Goal: Information Seeking & Learning: Learn about a topic

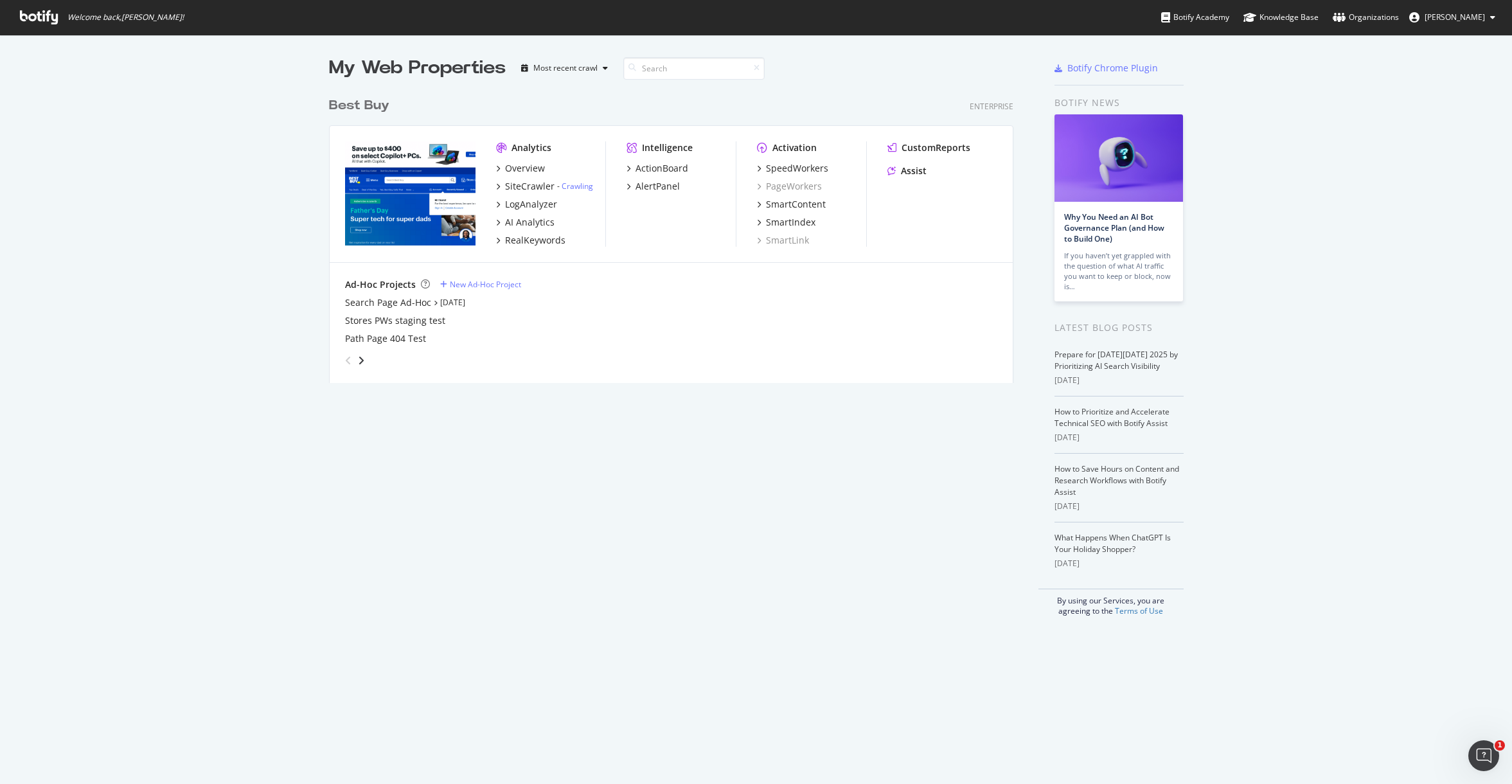
drag, startPoint x: 972, startPoint y: 571, endPoint x: 918, endPoint y: 454, distance: 128.9
click at [971, 571] on div "My Web Properties Most recent crawl Best Buy Enterprise Analytics Overview Site…" at bounding box center [684, 336] width 710 height 561
click at [571, 384] on div "My Web Properties Most recent crawl Best Buy Enterprise Analytics Overview Site…" at bounding box center [684, 336] width 710 height 561
click at [519, 225] on div "AI Analytics" at bounding box center [530, 222] width 50 height 13
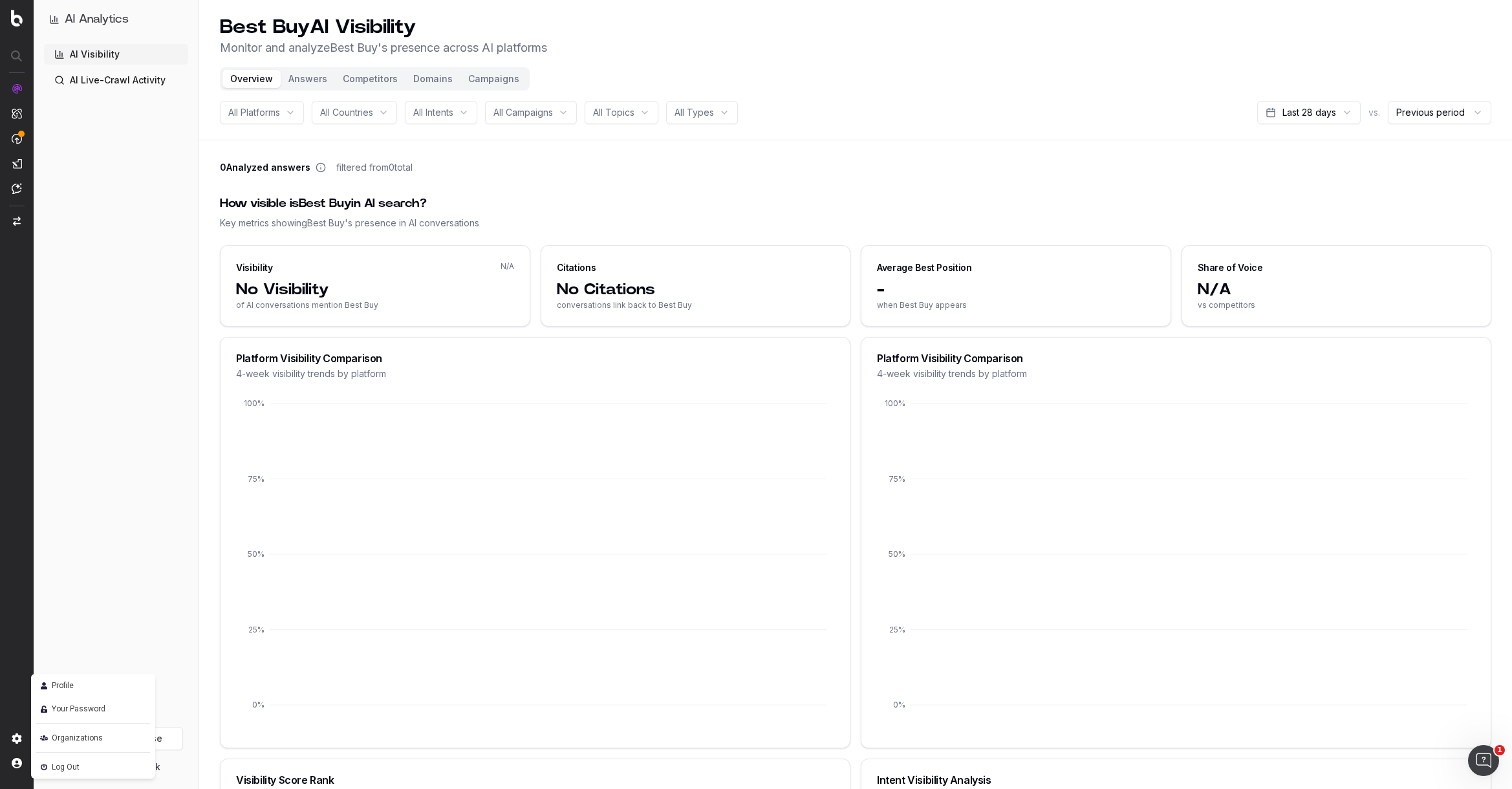
click at [72, 737] on span "Organizations" at bounding box center [78, 738] width 51 height 16
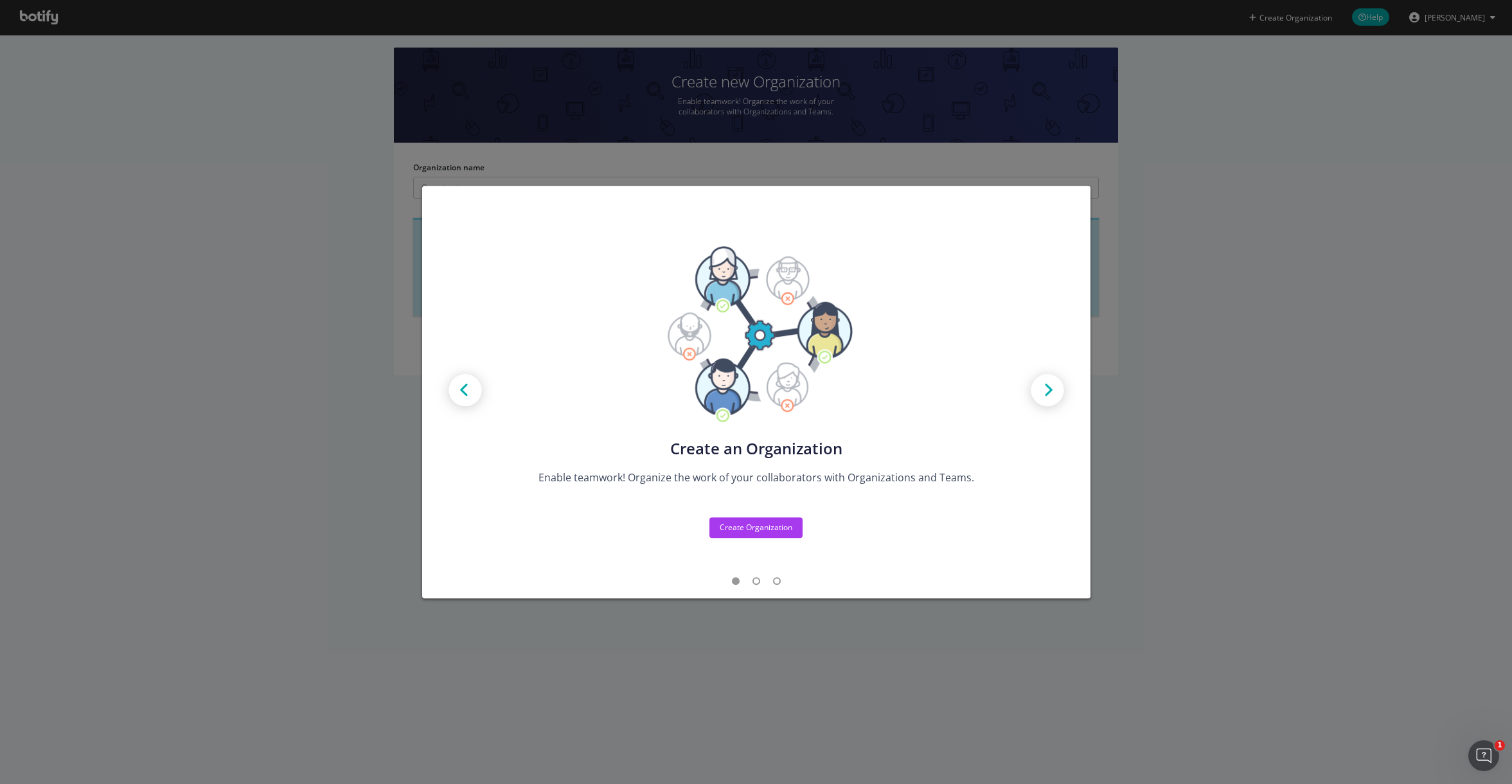
click at [1195, 372] on div "Create new Projects for your Teams Create the exact model that matches your Org…" at bounding box center [756, 392] width 1512 height 784
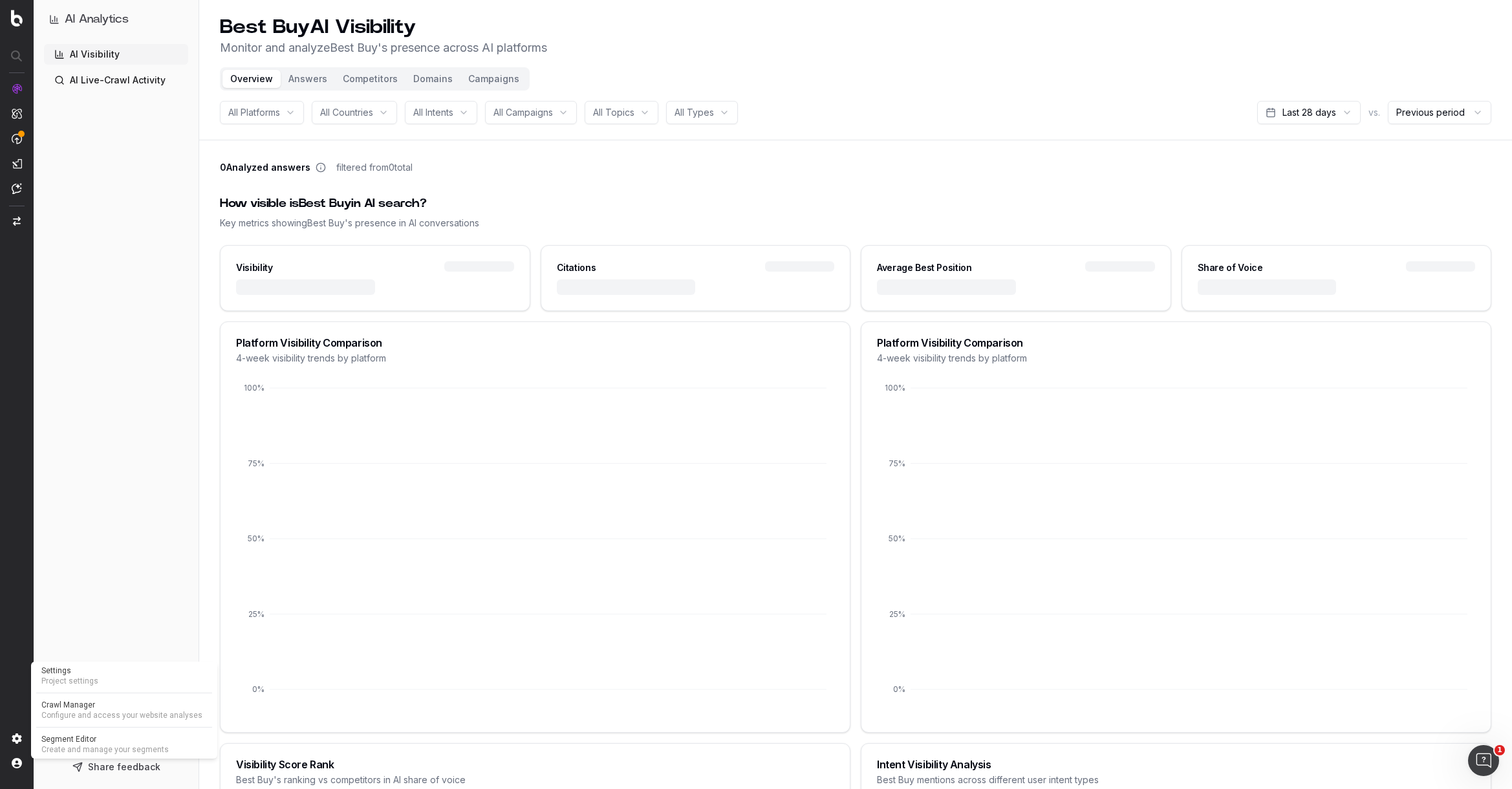
click at [19, 742] on img at bounding box center [17, 738] width 11 height 11
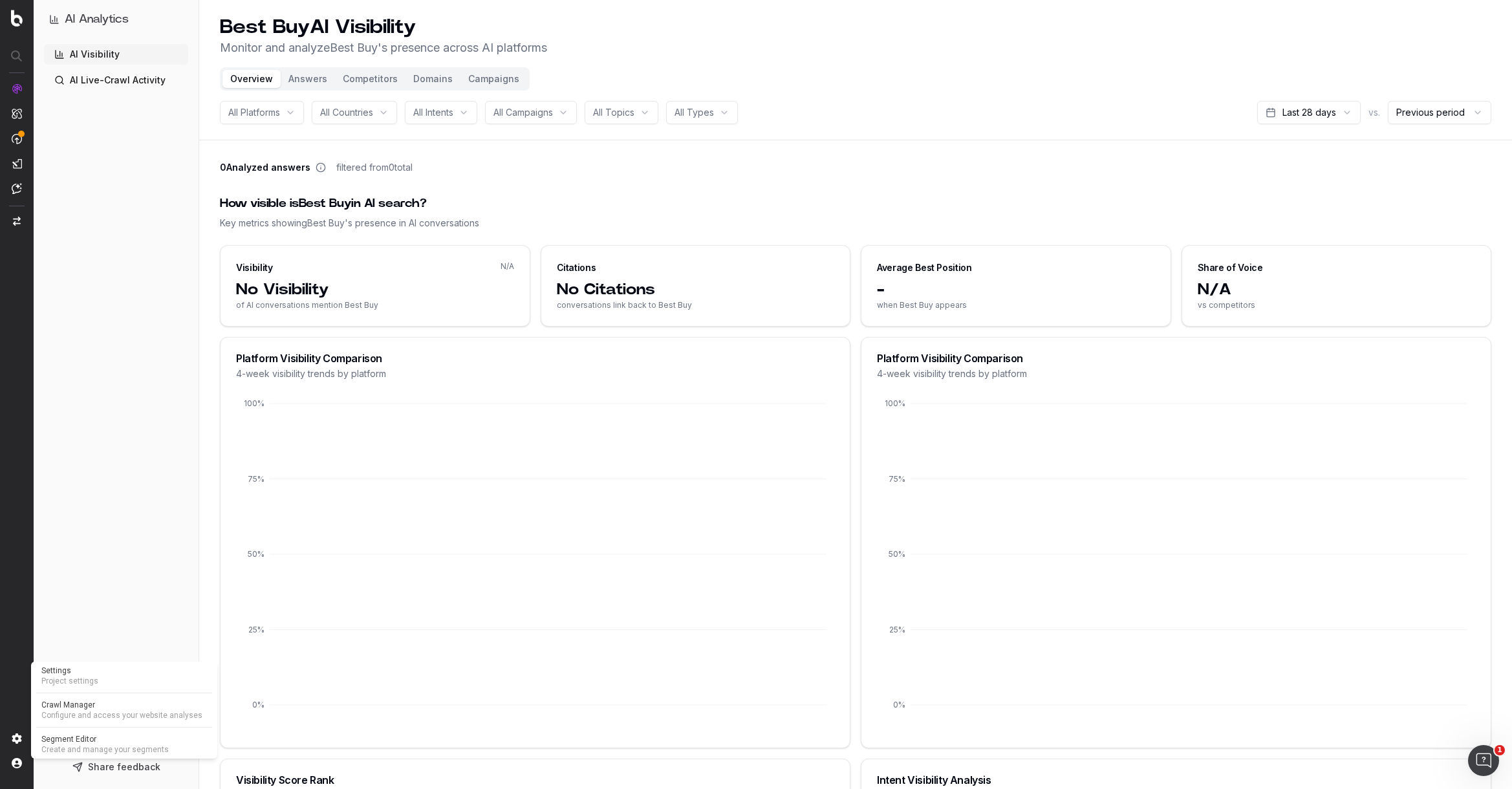
click at [105, 684] on span "Project settings" at bounding box center [124, 681] width 165 height 11
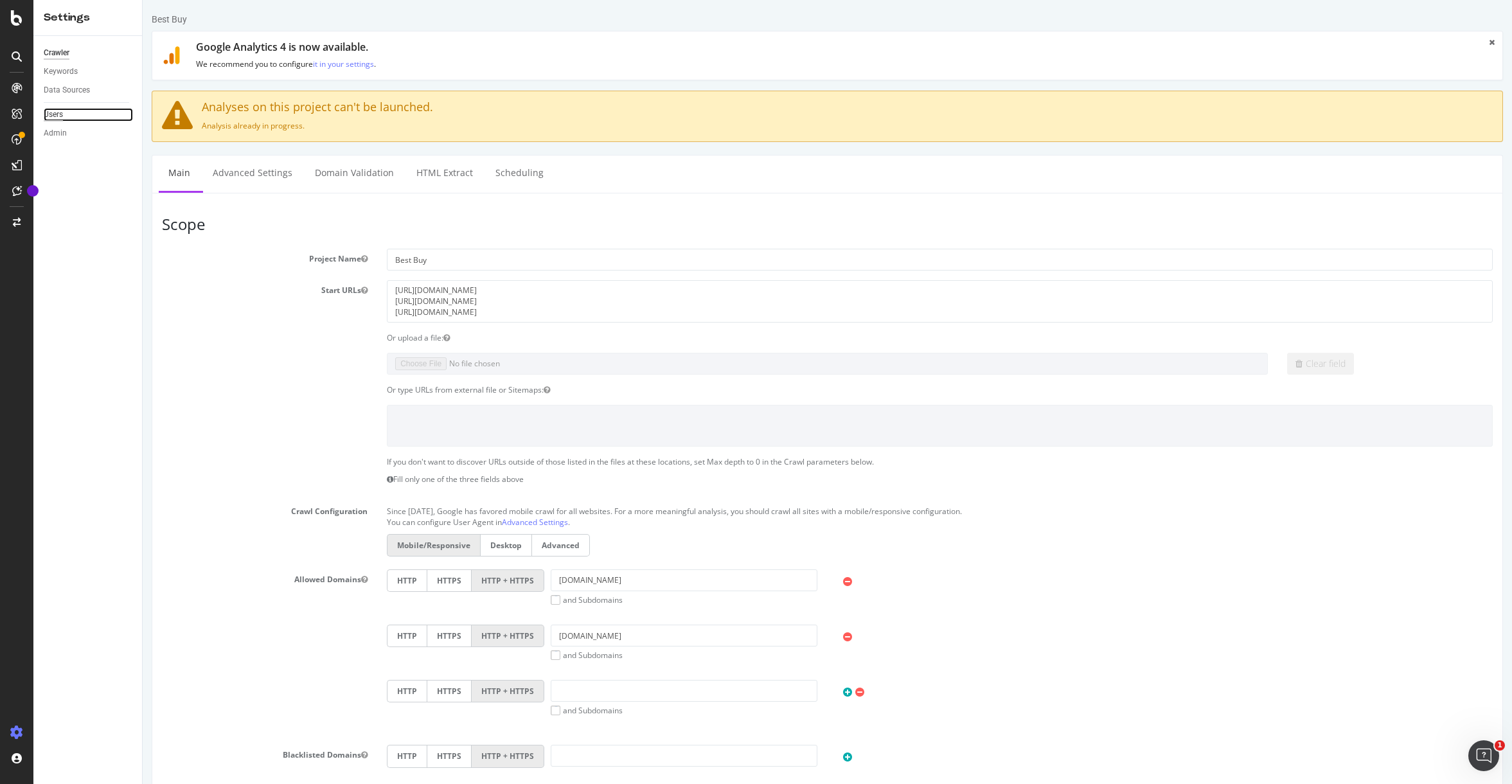
click at [47, 119] on div "Users" at bounding box center [53, 115] width 20 height 14
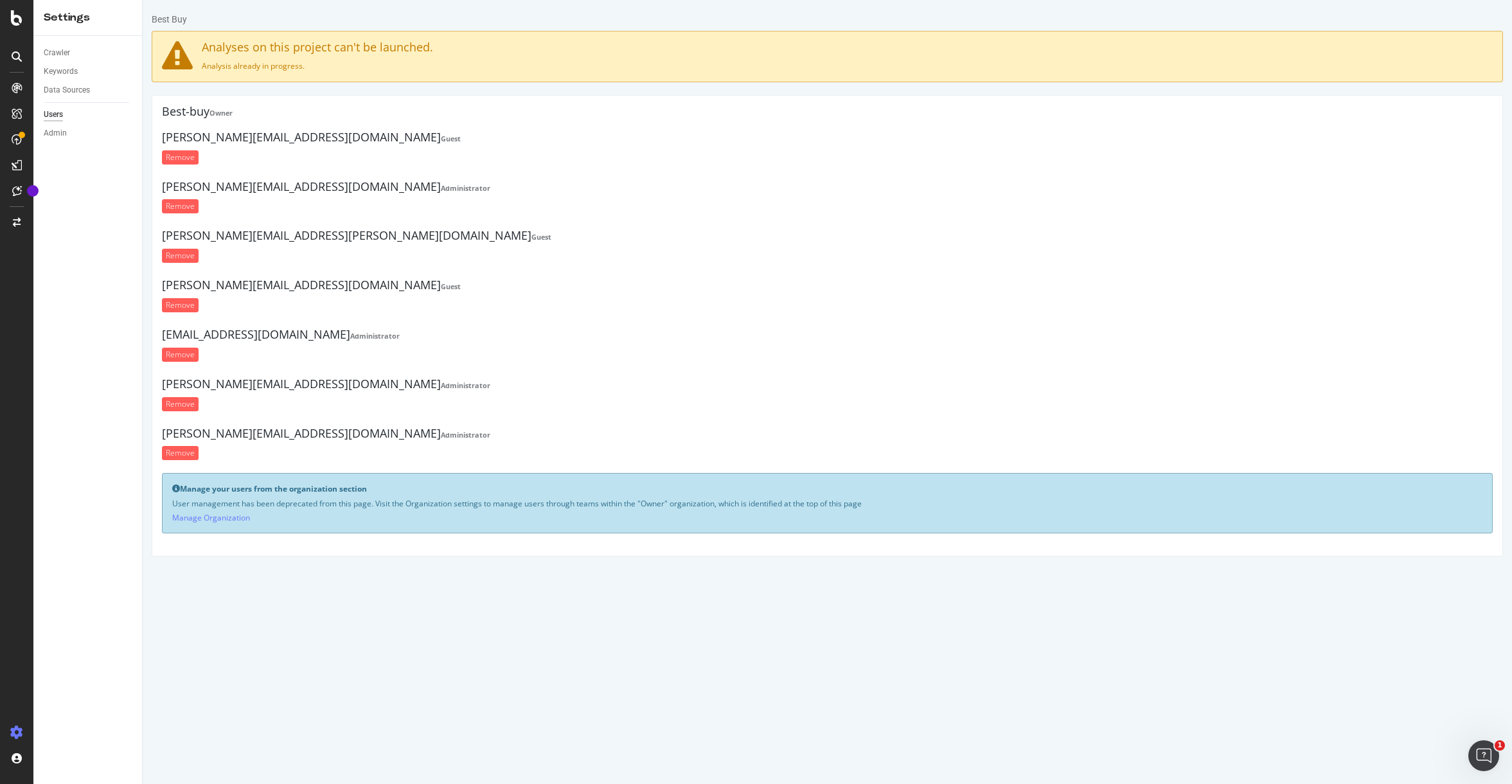
click at [301, 569] on html "Best Buy Analyses on this project can't be launched. Analysis already in progre…" at bounding box center [827, 284] width 1369 height 569
click at [60, 134] on div "Admin" at bounding box center [55, 134] width 23 height 14
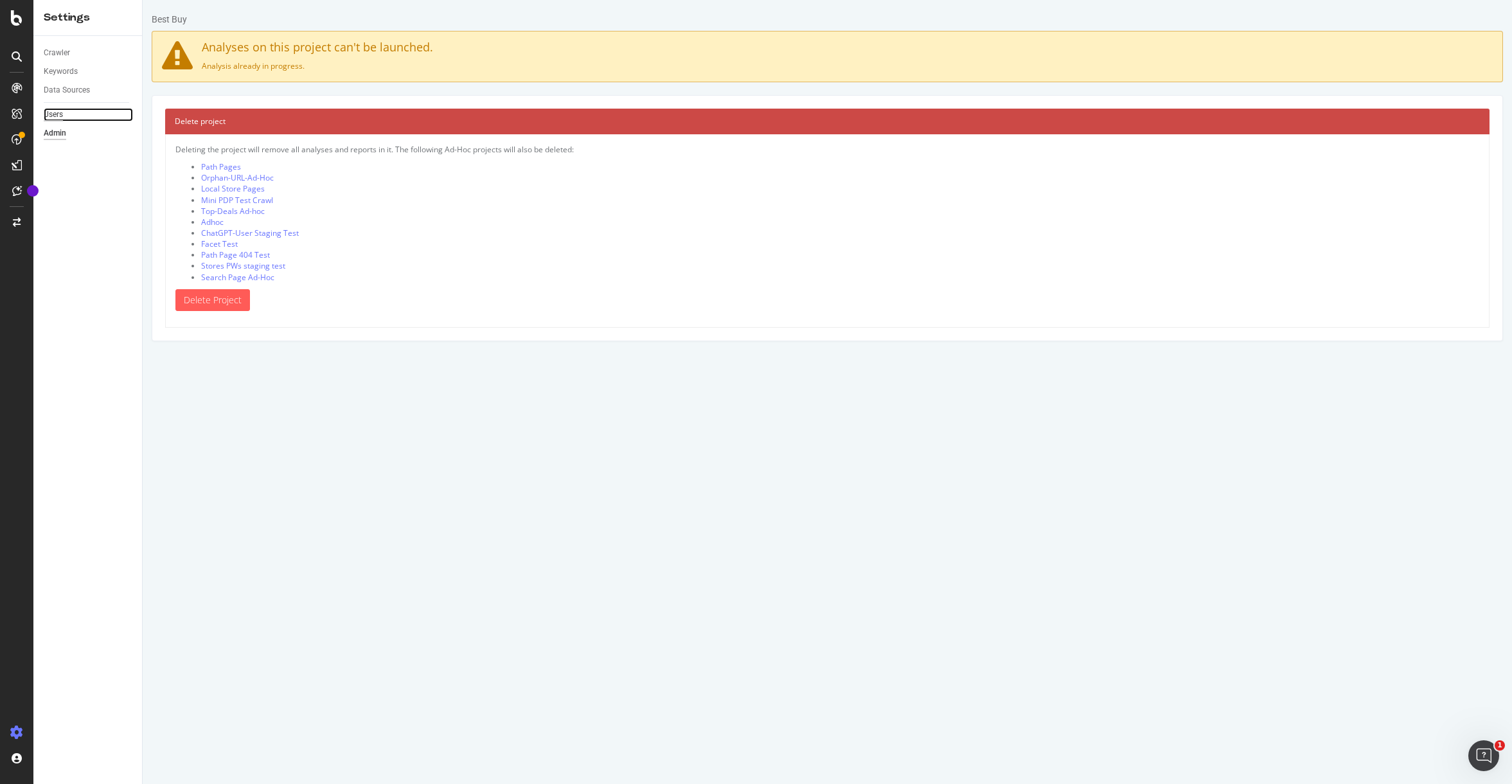
click at [52, 112] on div "Users" at bounding box center [53, 115] width 20 height 14
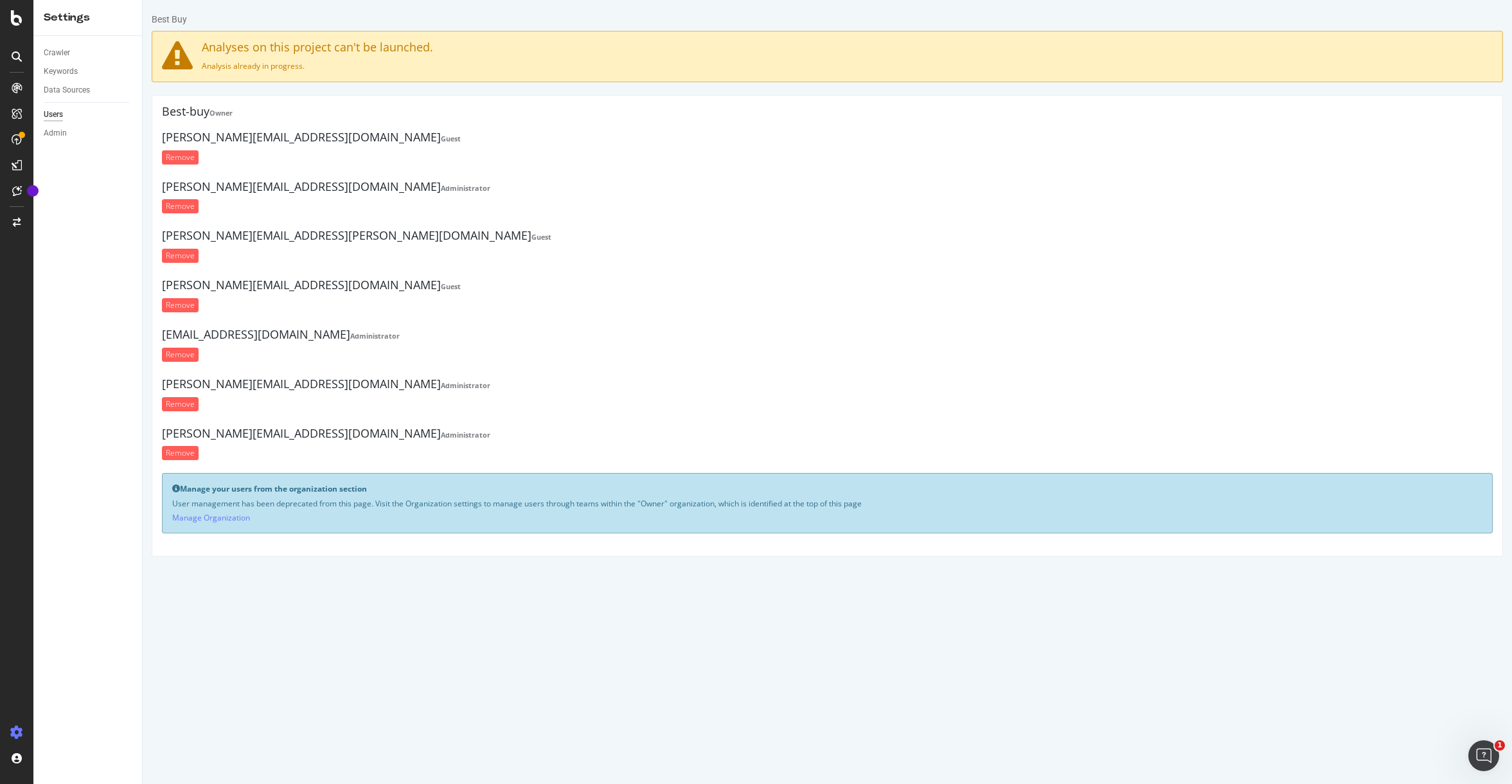
click at [1049, 569] on html "Best Buy Analyses on this project can't be launched. Analysis already in progre…" at bounding box center [827, 284] width 1369 height 569
click at [215, 515] on link "Manage Organization" at bounding box center [212, 518] width 78 height 11
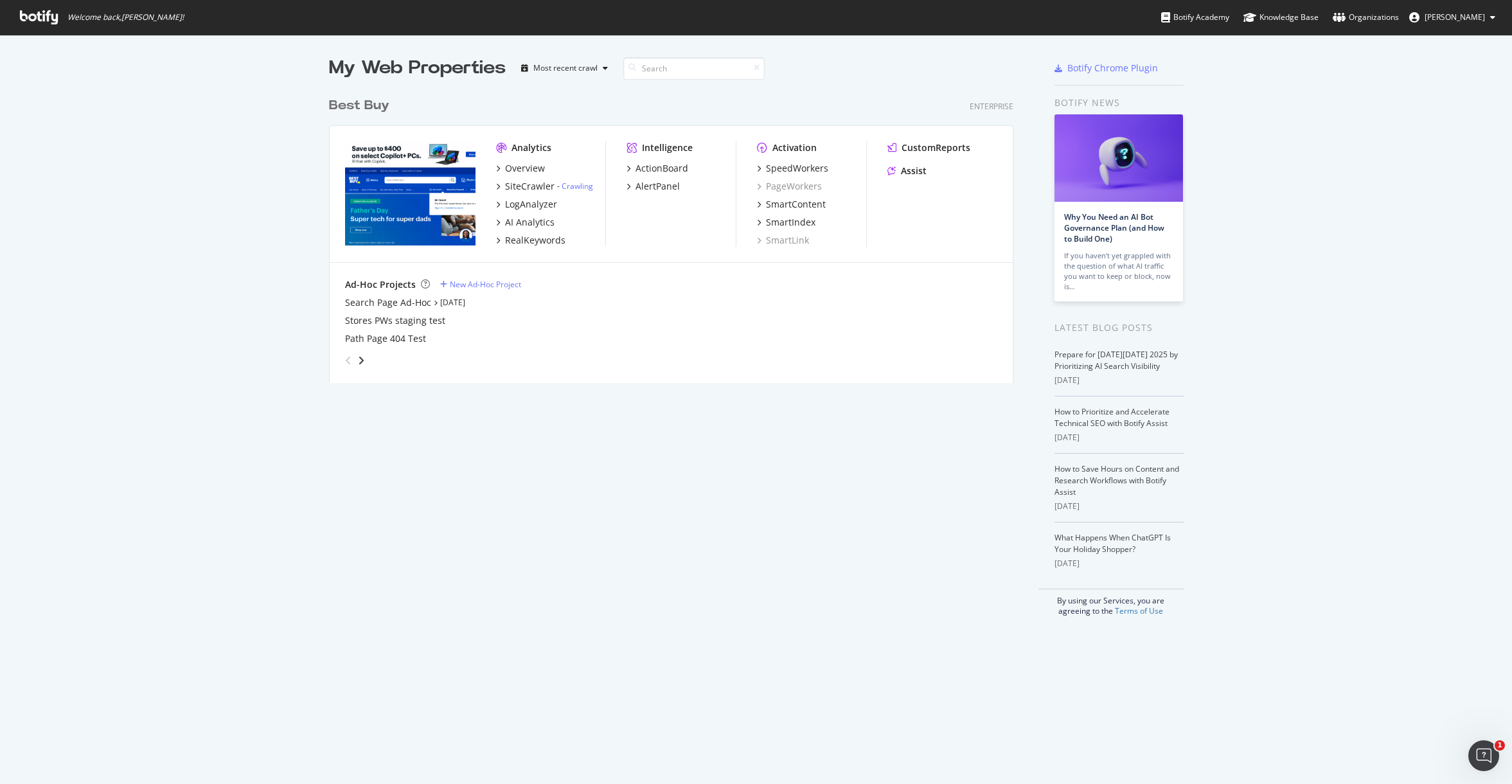
click at [864, 338] on div "Path Page 404 Test" at bounding box center [671, 338] width 652 height 13
drag, startPoint x: 563, startPoint y: 510, endPoint x: 562, endPoint y: 305, distance: 205.0
click at [563, 510] on div "My Web Properties Most recent crawl Best Buy Enterprise Analytics Overview Site…" at bounding box center [684, 336] width 710 height 561
click at [531, 222] on div "AI Analytics" at bounding box center [530, 222] width 50 height 13
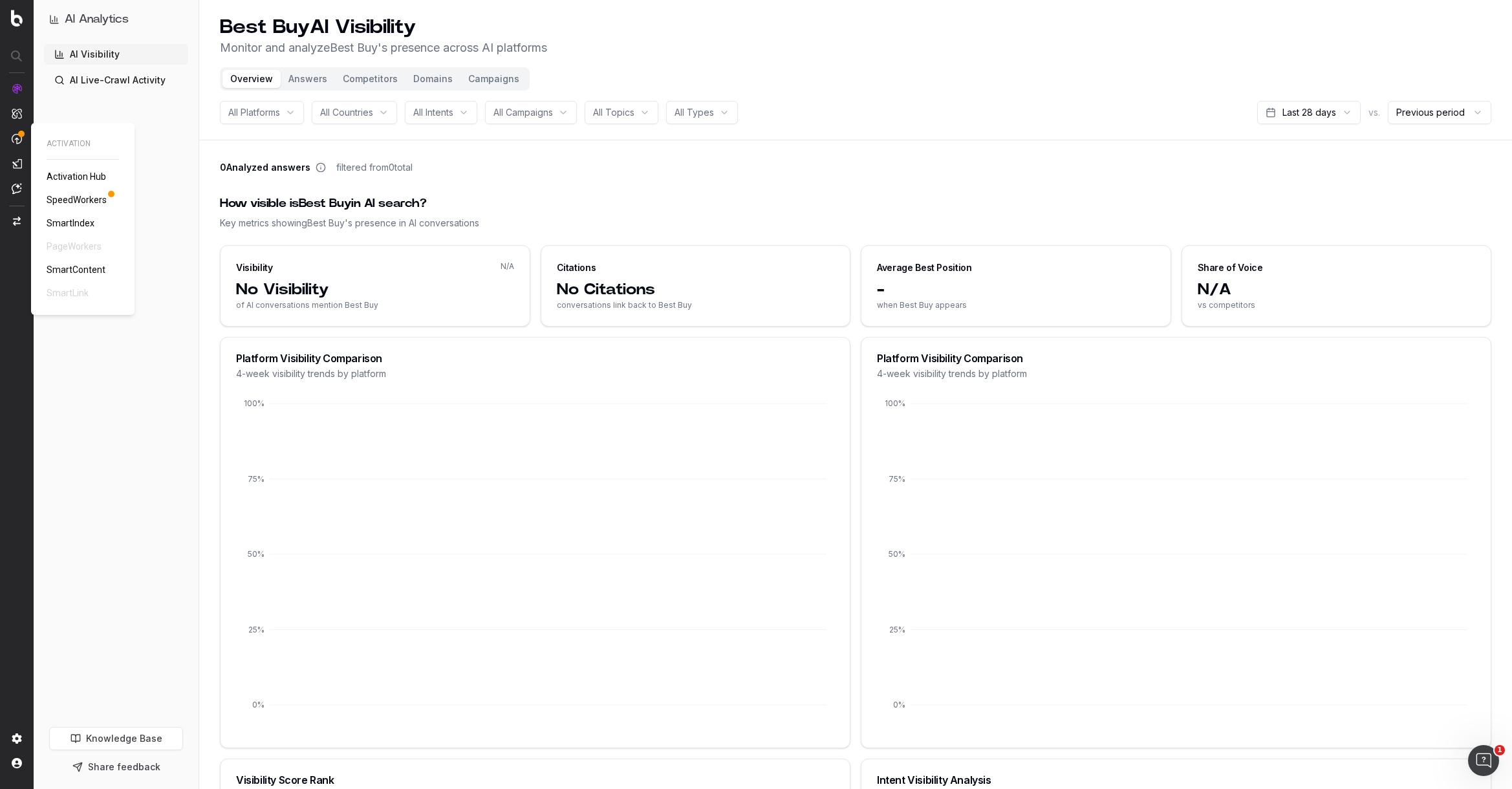
click at [66, 201] on span "SpeedWorkers" at bounding box center [77, 200] width 60 height 11
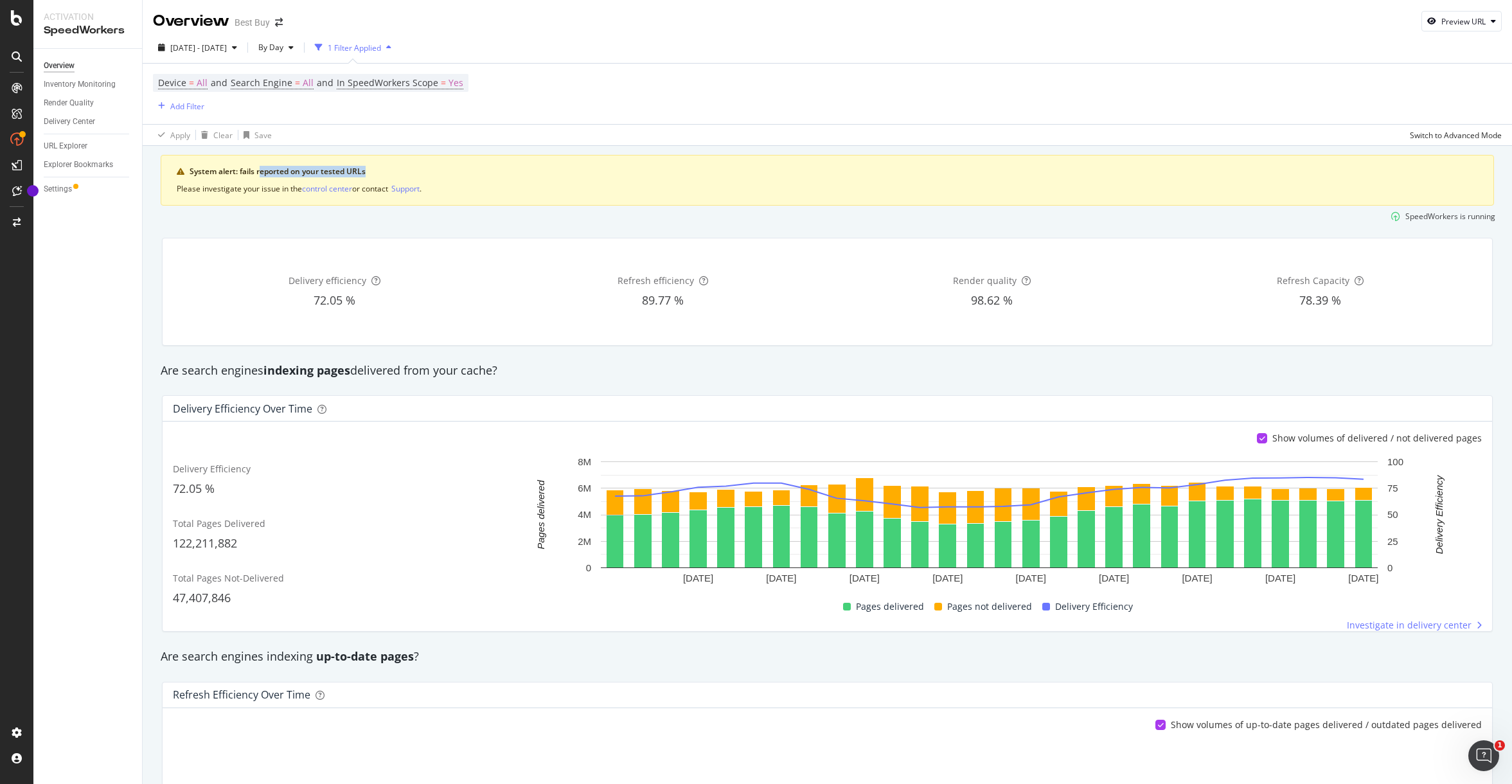
drag, startPoint x: 260, startPoint y: 173, endPoint x: 369, endPoint y: 167, distance: 109.2
click at [369, 167] on div "System alert: fails reported on your tested URLs" at bounding box center [834, 171] width 1288 height 11
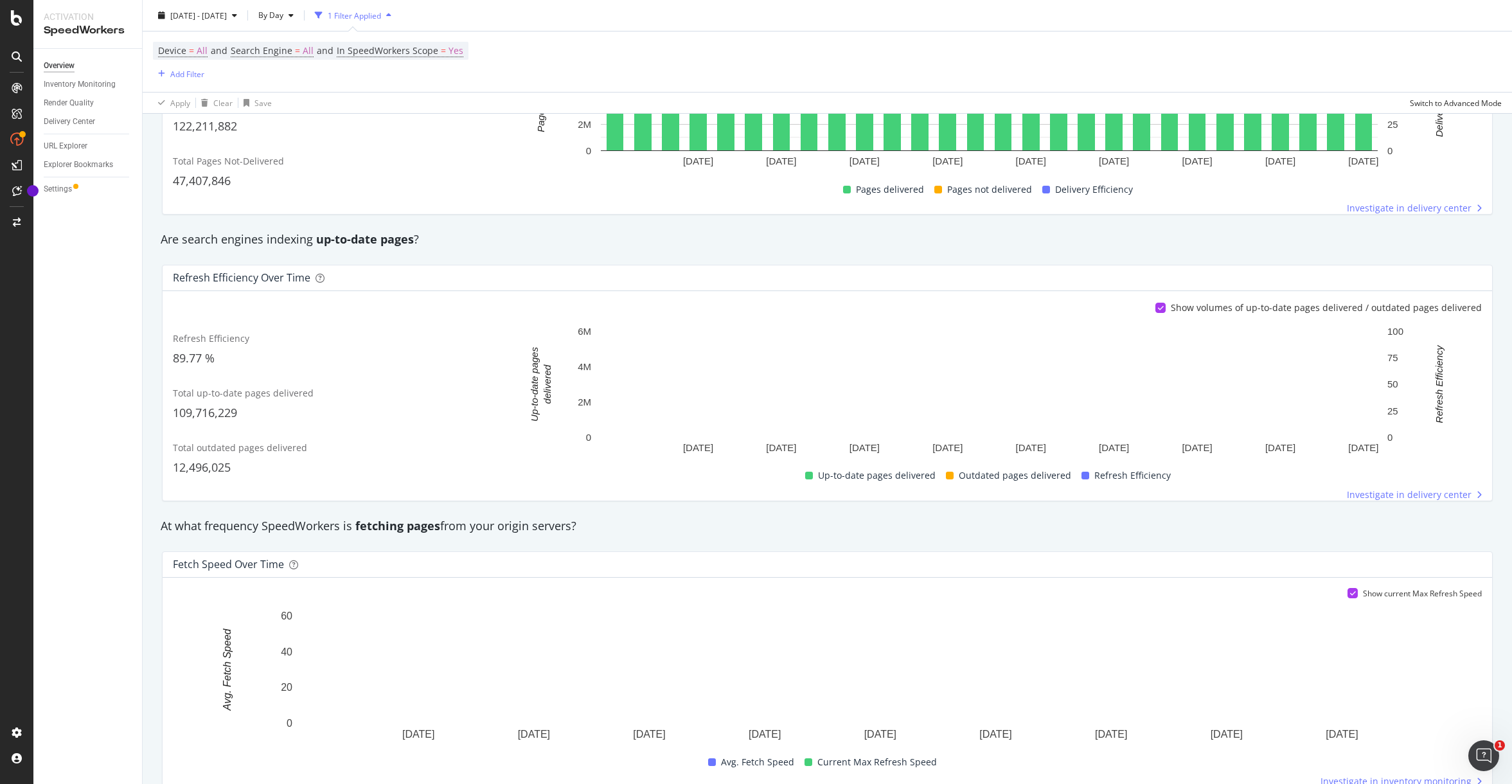
scroll to position [409, 0]
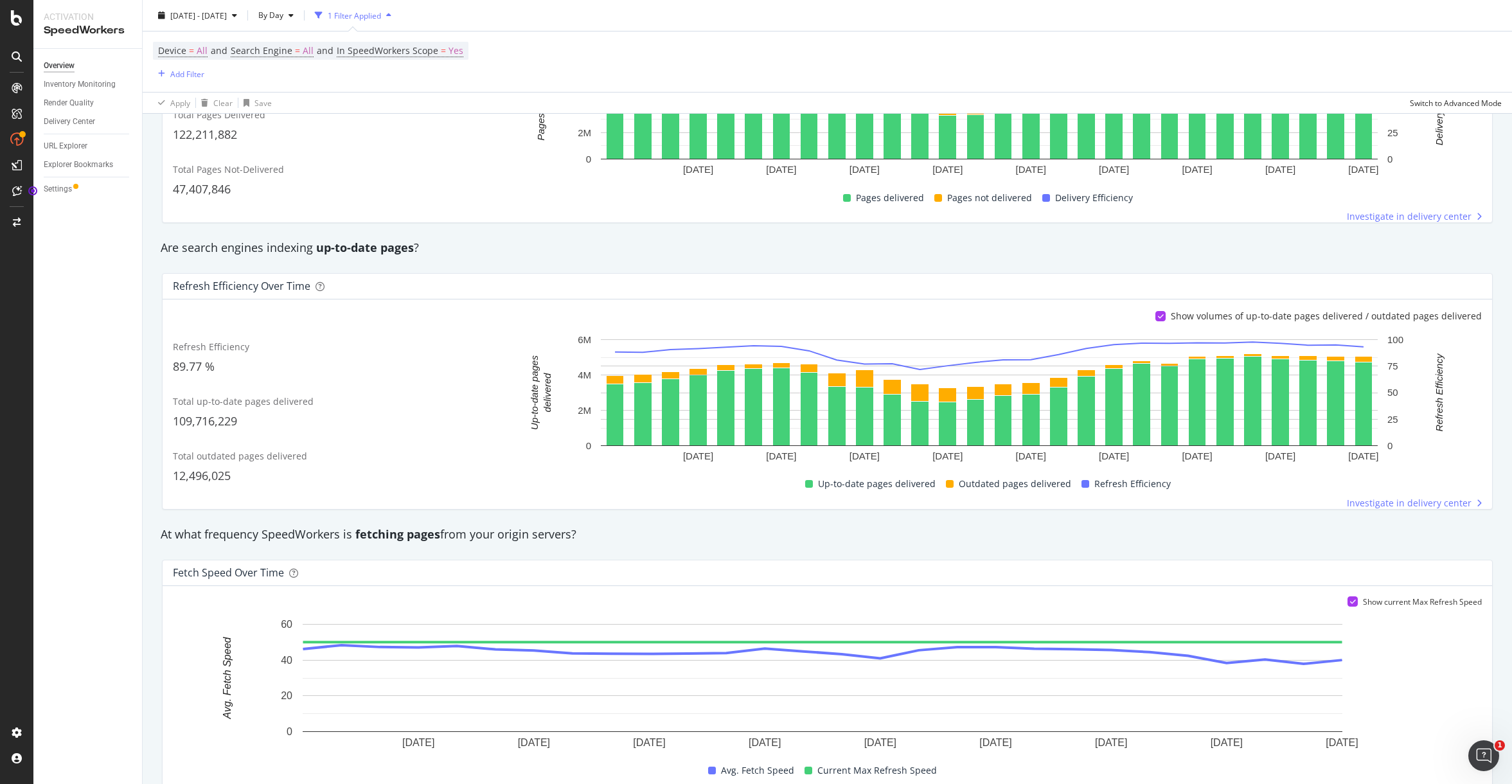
click at [81, 266] on div "Overview Inventory Monitoring Render Quality Delivery Center URL Explorer Explo…" at bounding box center [88, 416] width 109 height 735
click at [92, 187] on div "AI Analytics" at bounding box center [71, 188] width 47 height 13
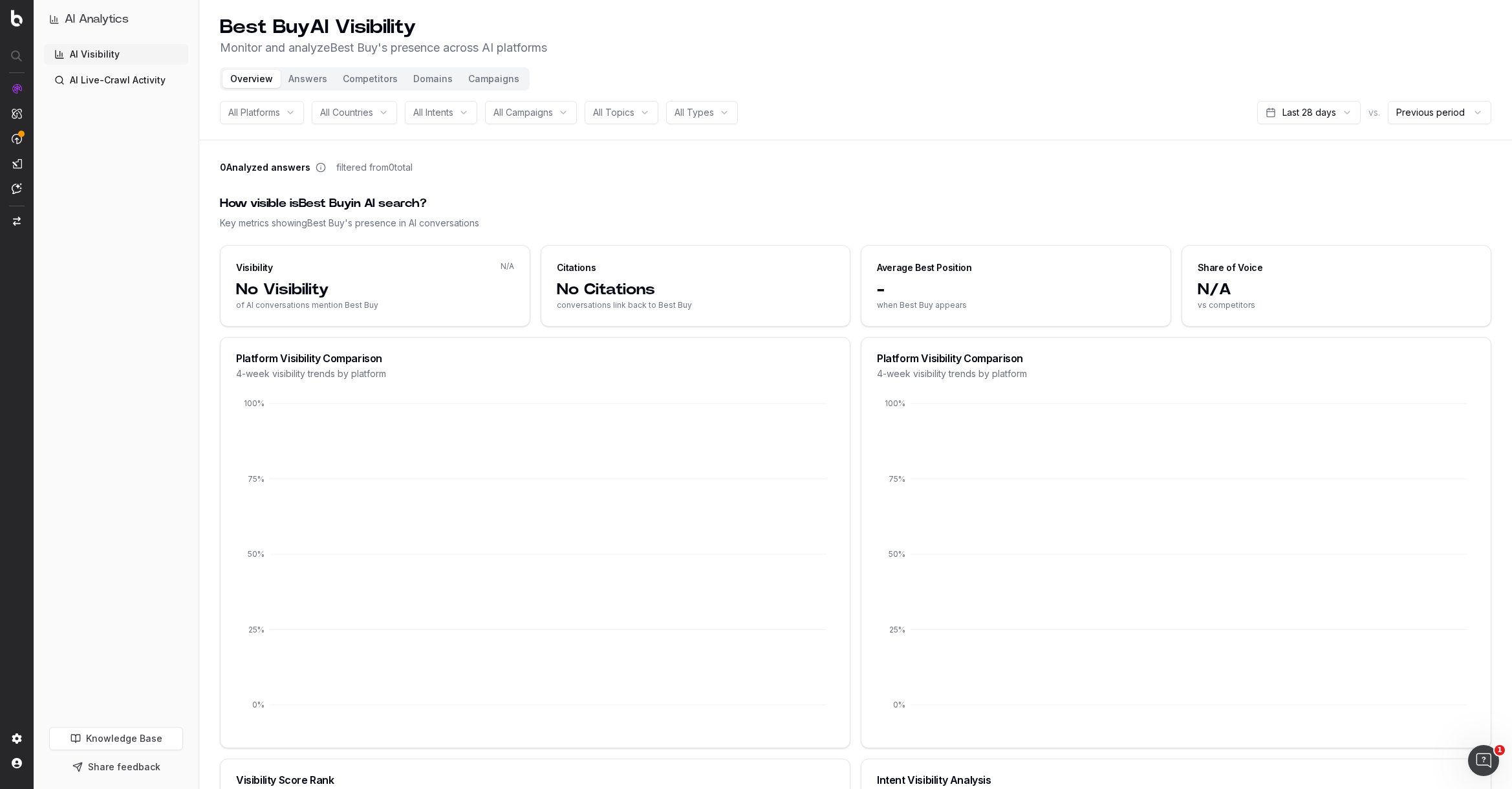
click at [293, 109] on div "All Platforms" at bounding box center [261, 112] width 84 height 23
click at [241, 221] on div "ChatGPT" at bounding box center [277, 225] width 162 height 20
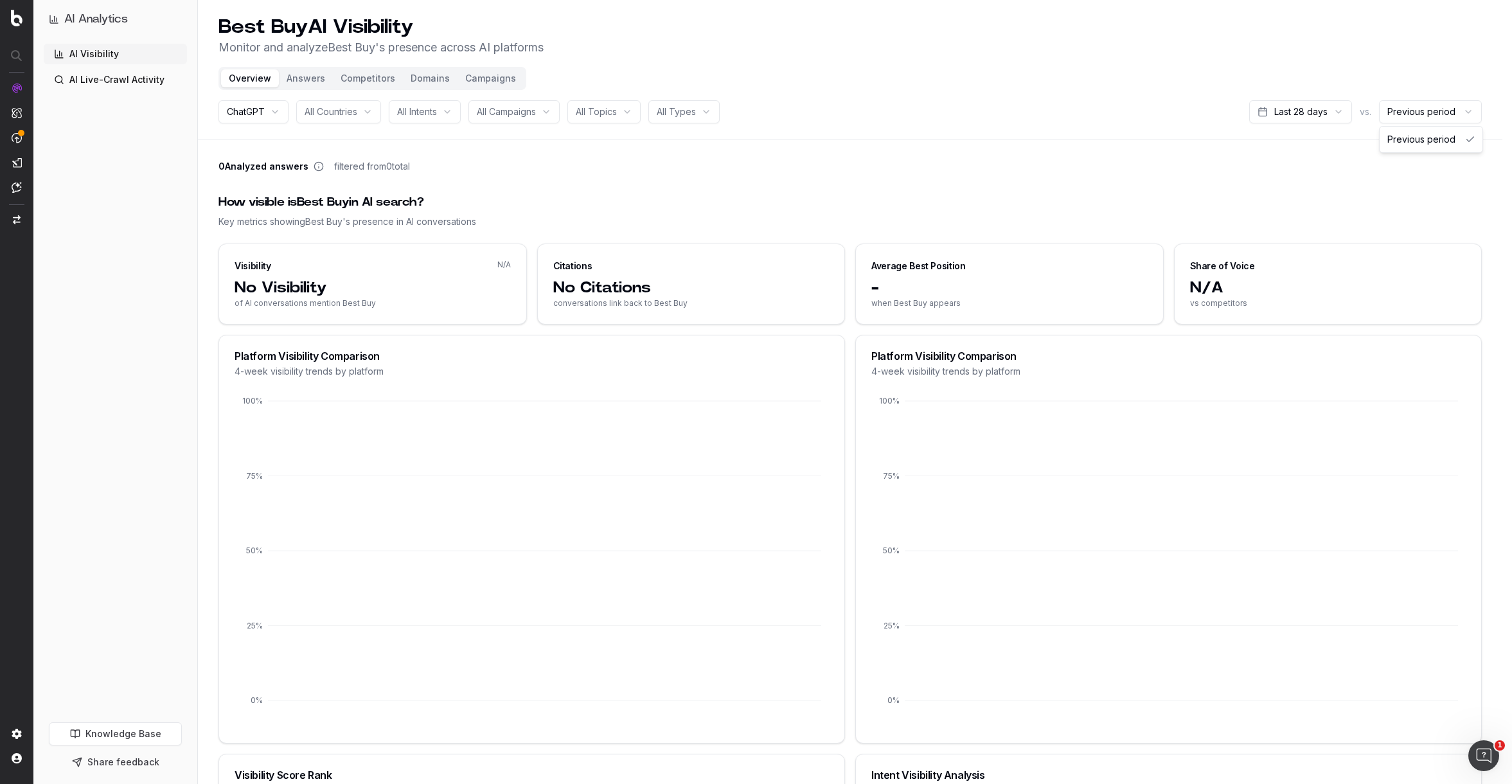
click at [1452, 116] on html "AI Analytics AI Visibility AI Live-Crawl Activity Knowledge Base Share feedback…" at bounding box center [756, 392] width 1512 height 784
click at [1325, 168] on html "AI Analytics AI Visibility AI Live-Crawl Activity Knowledge Base Share feedback…" at bounding box center [756, 392] width 1512 height 784
click at [1304, 117] on html "AI Analytics AI Visibility AI Live-Crawl Activity Knowledge Base Share feedback…" at bounding box center [756, 392] width 1512 height 784
click at [1299, 110] on html "AI Analytics AI Visibility AI Live-Crawl Activity Knowledge Base Share feedback…" at bounding box center [751, 392] width 1503 height 784
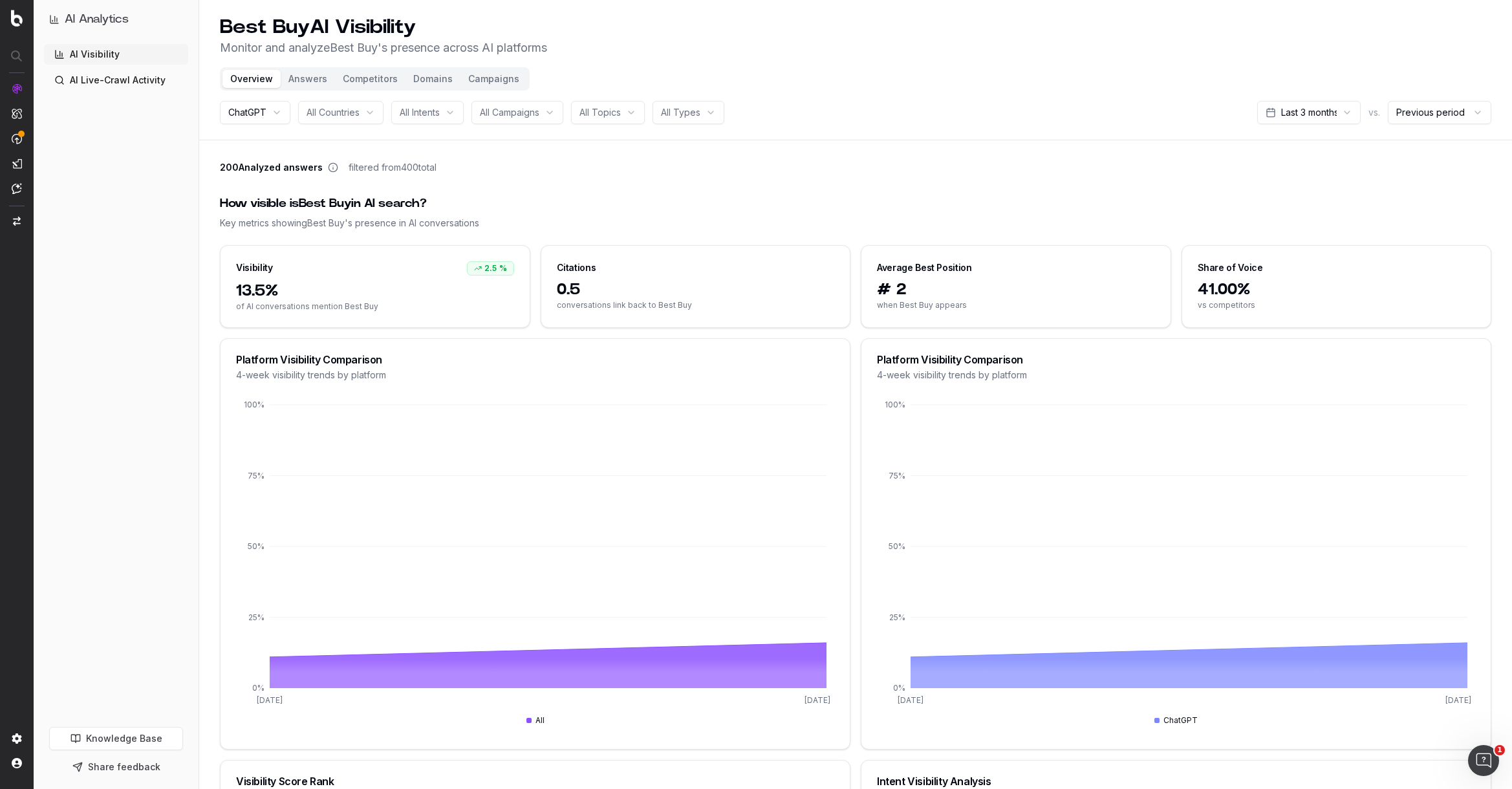
click at [313, 79] on button "Answers" at bounding box center [308, 79] width 54 height 18
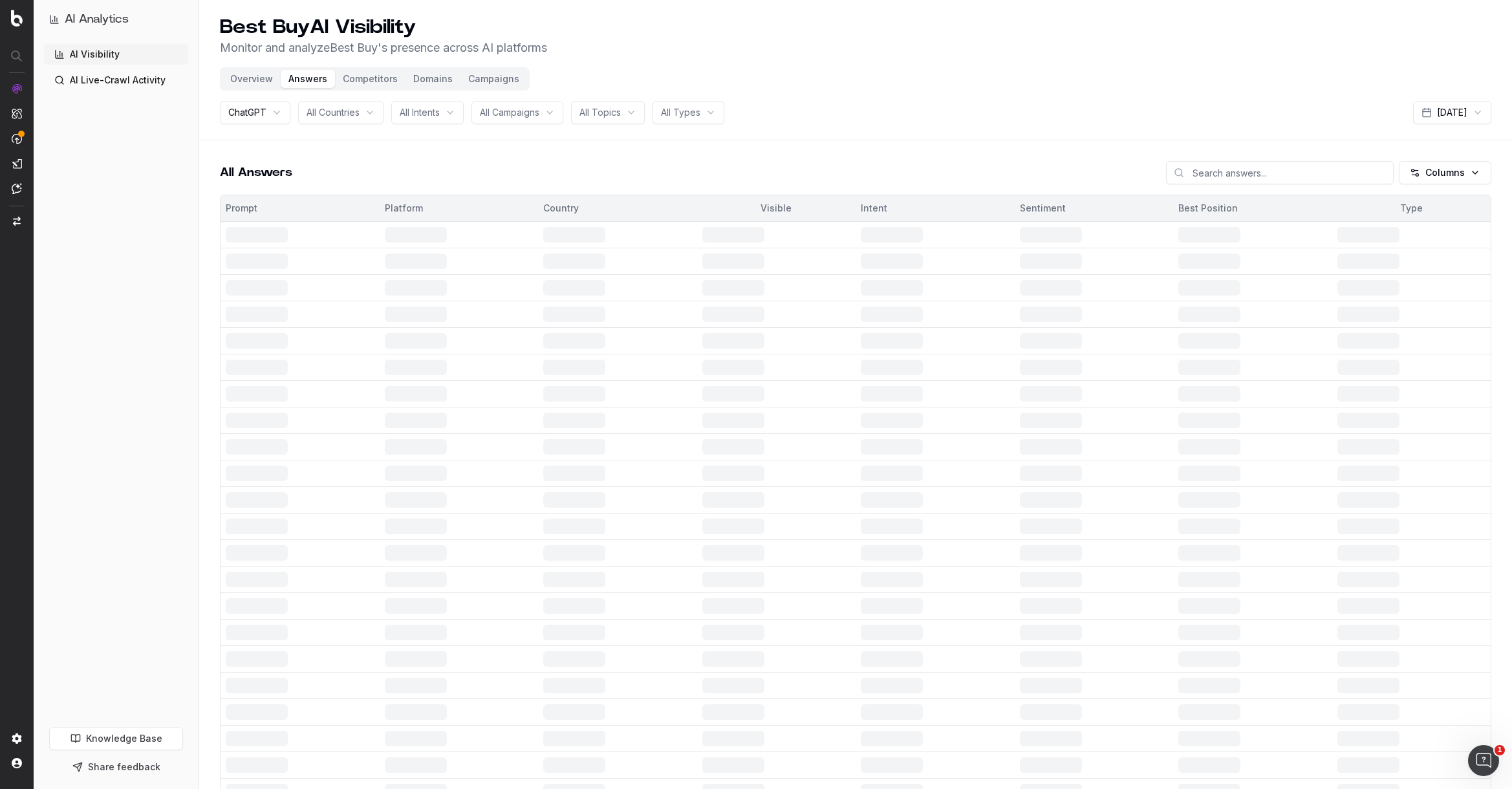
click at [361, 78] on button "Competitors" at bounding box center [370, 79] width 70 height 18
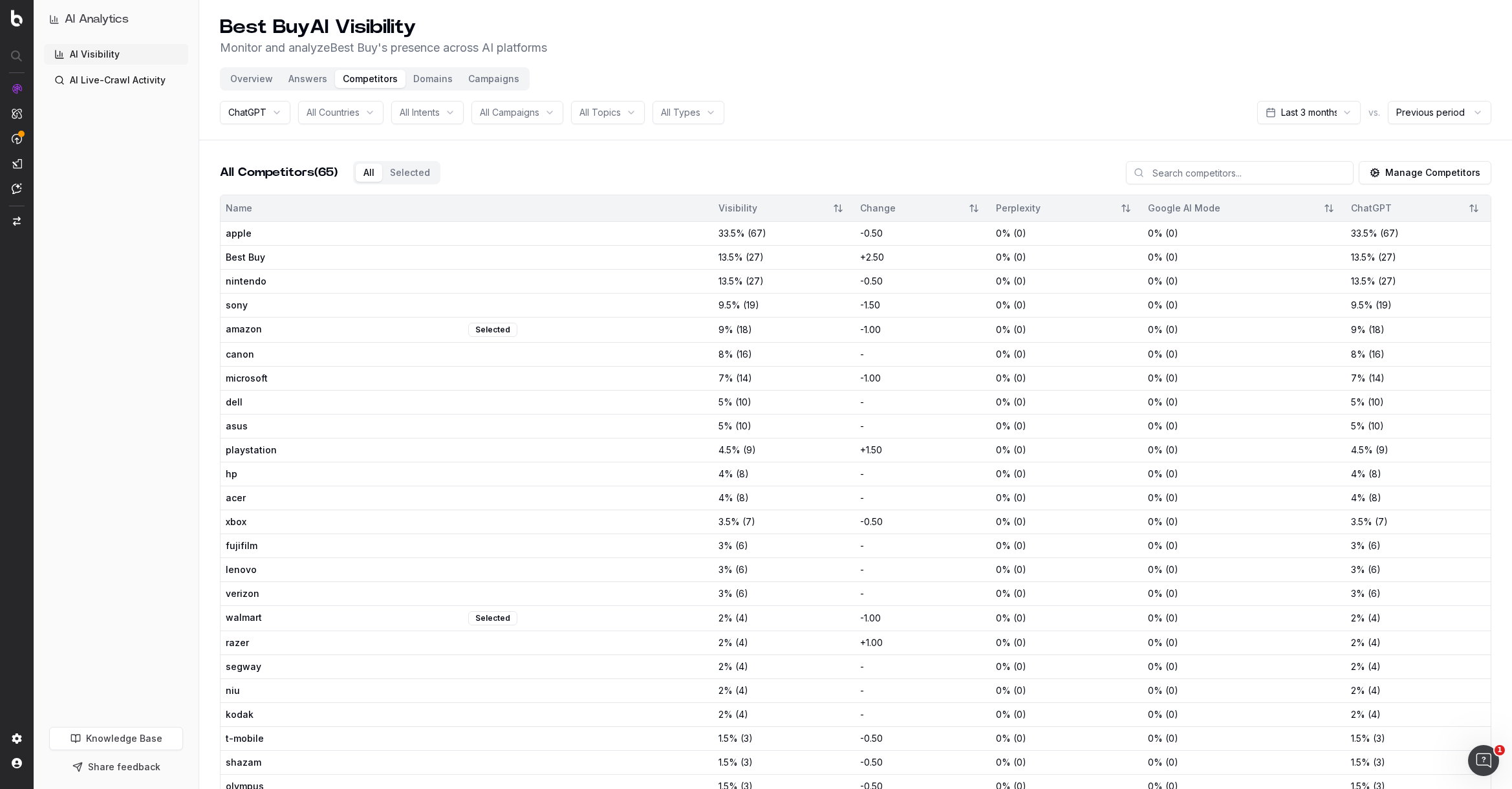
click at [131, 82] on link "AI Live-Crawl Activity" at bounding box center [115, 80] width 144 height 20
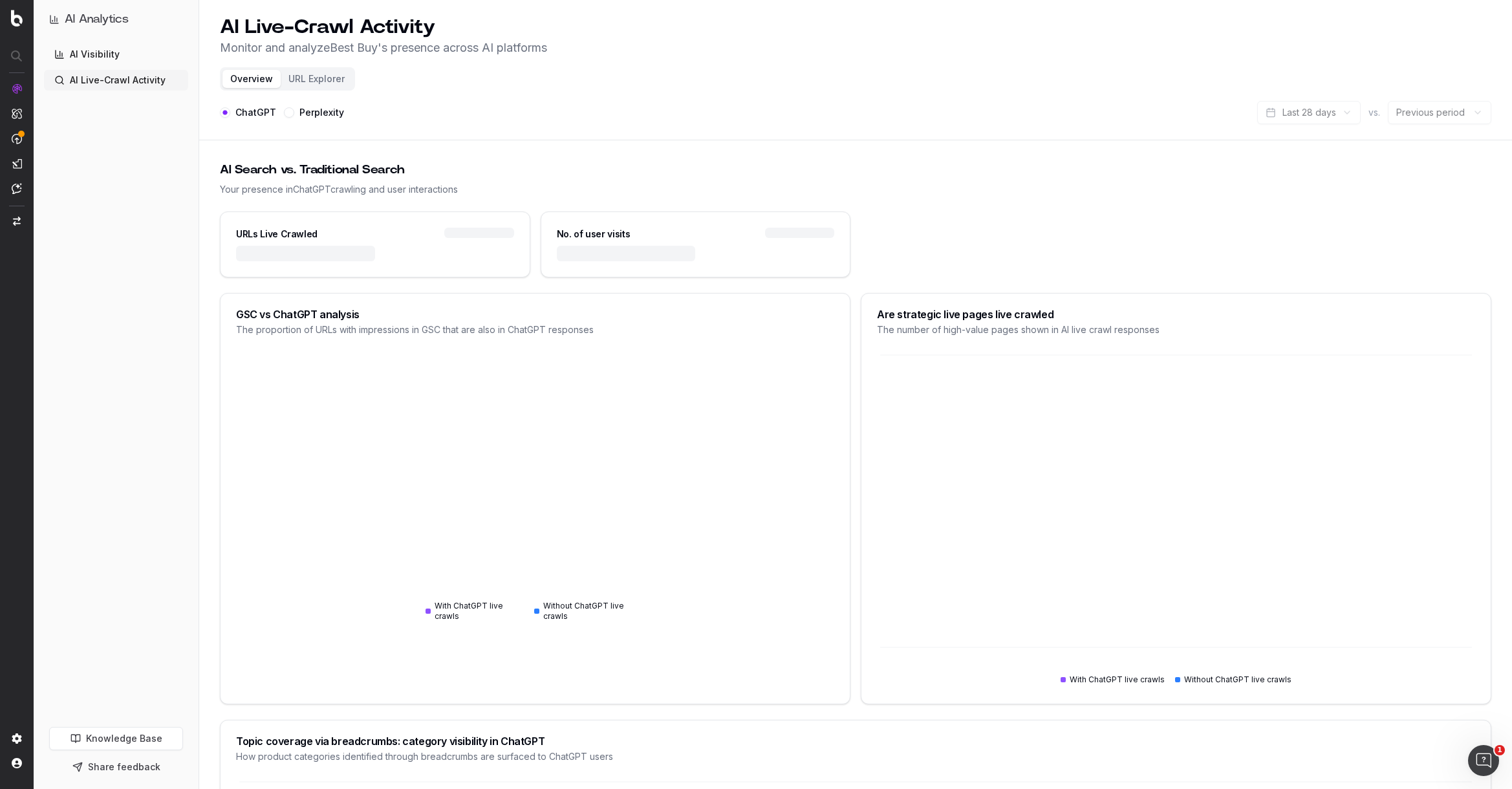
click at [497, 587] on icon at bounding box center [535, 527] width 226 height 194
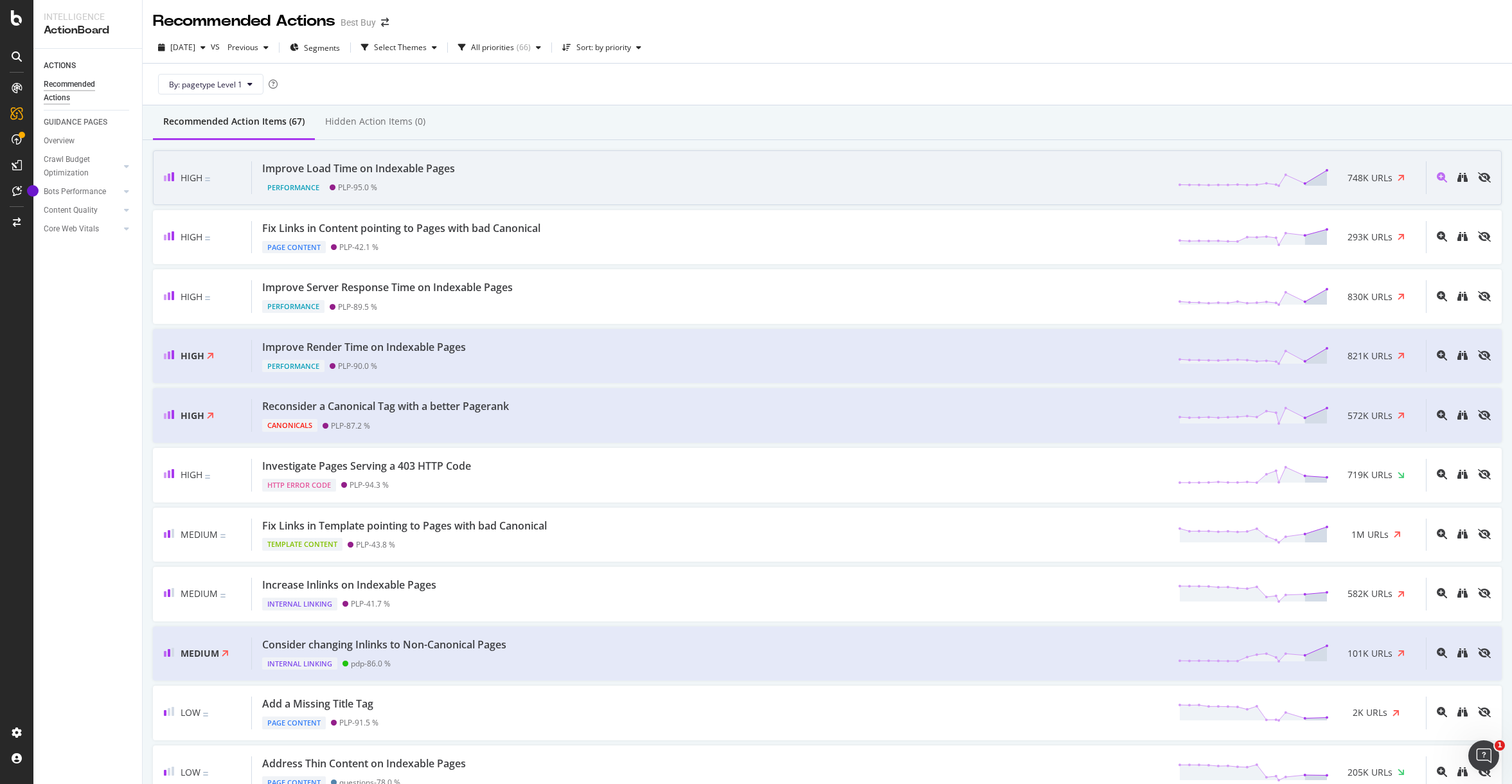
click at [289, 168] on div "Improve Load Time on Indexable Pages" at bounding box center [358, 169] width 193 height 15
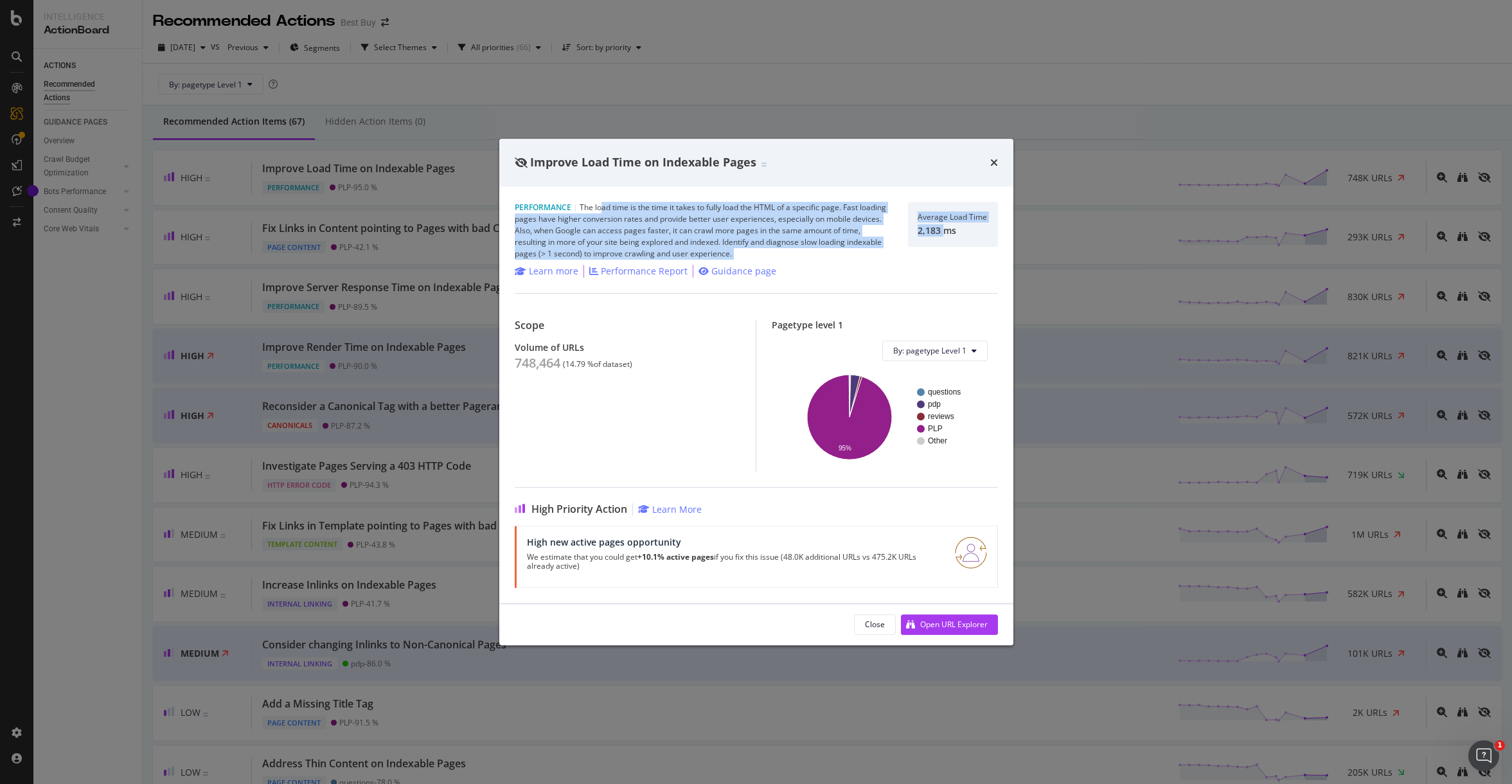
drag, startPoint x: 602, startPoint y: 207, endPoint x: 945, endPoint y: 231, distance: 343.8
click at [944, 231] on div "Performance | The load time is the time it takes to fully load the HTML of a sp…" at bounding box center [756, 230] width 483 height 58
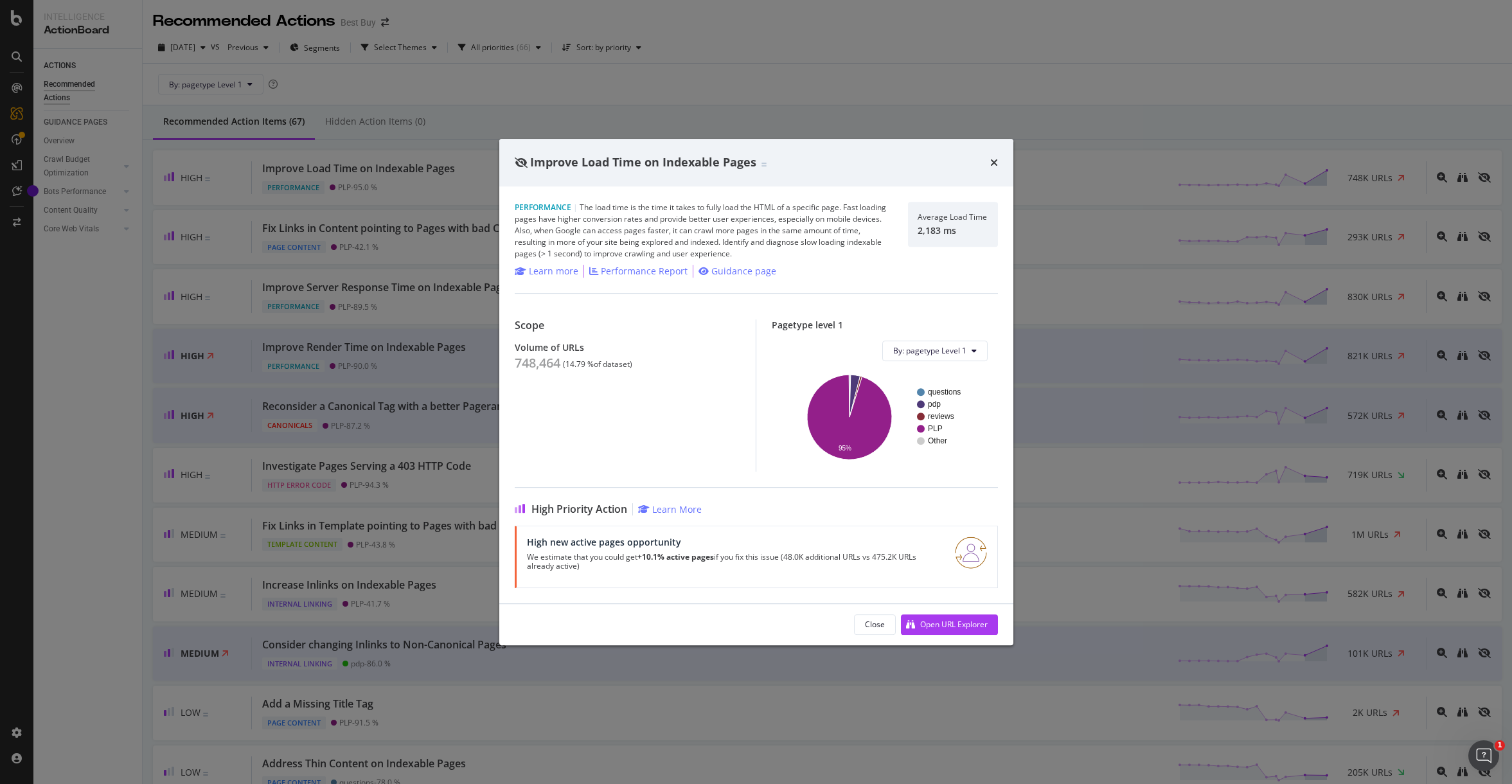
click at [952, 239] on div "Average Load Time 2,183 ms" at bounding box center [953, 224] width 90 height 45
drag, startPoint x: 961, startPoint y: 231, endPoint x: 863, endPoint y: 232, distance: 98.0
click at [863, 232] on div "Performance | The load time is the time it takes to fully load the HTML of a sp…" at bounding box center [756, 230] width 483 height 58
click at [687, 239] on div "Performance | The load time is the time it takes to fully load the HTML of a sp…" at bounding box center [704, 230] width 378 height 58
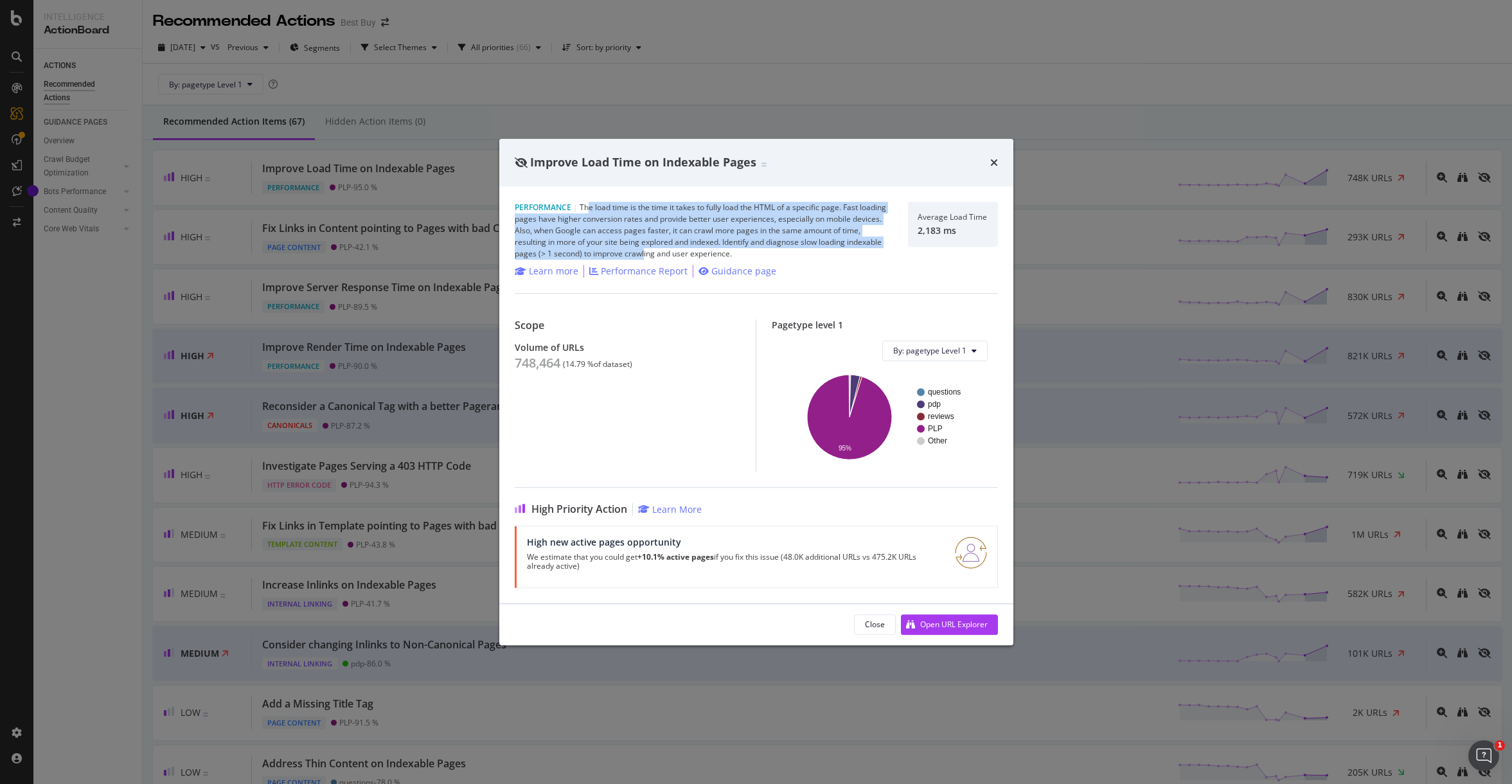
drag, startPoint x: 588, startPoint y: 207, endPoint x: 645, endPoint y: 257, distance: 75.8
click at [645, 257] on div "Performance | The load time is the time it takes to fully load the HTML of a sp…" at bounding box center [704, 230] width 378 height 58
drag, startPoint x: 645, startPoint y: 257, endPoint x: 670, endPoint y: 270, distance: 28.2
click at [670, 270] on div "Performance Report" at bounding box center [645, 271] width 87 height 13
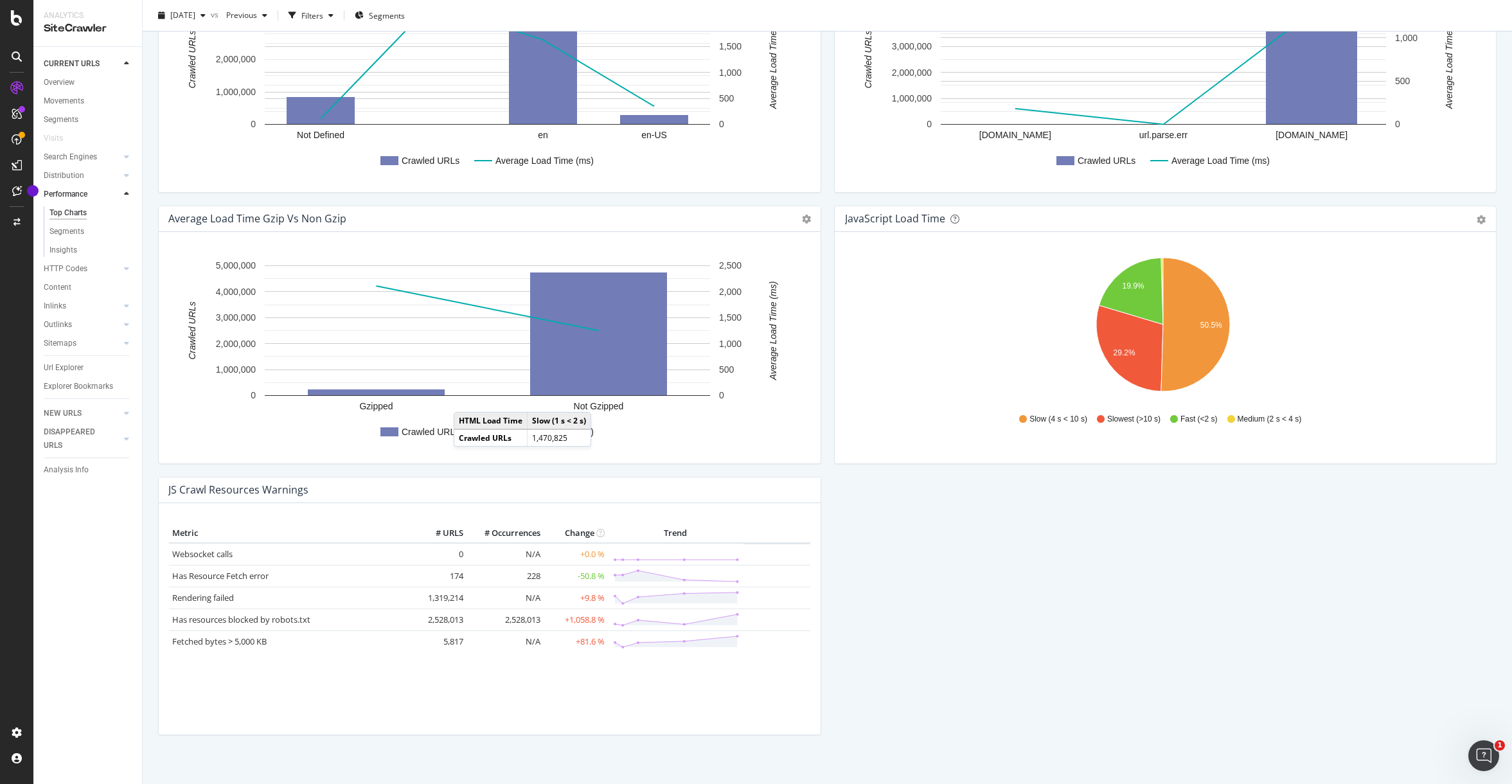
scroll to position [830, 0]
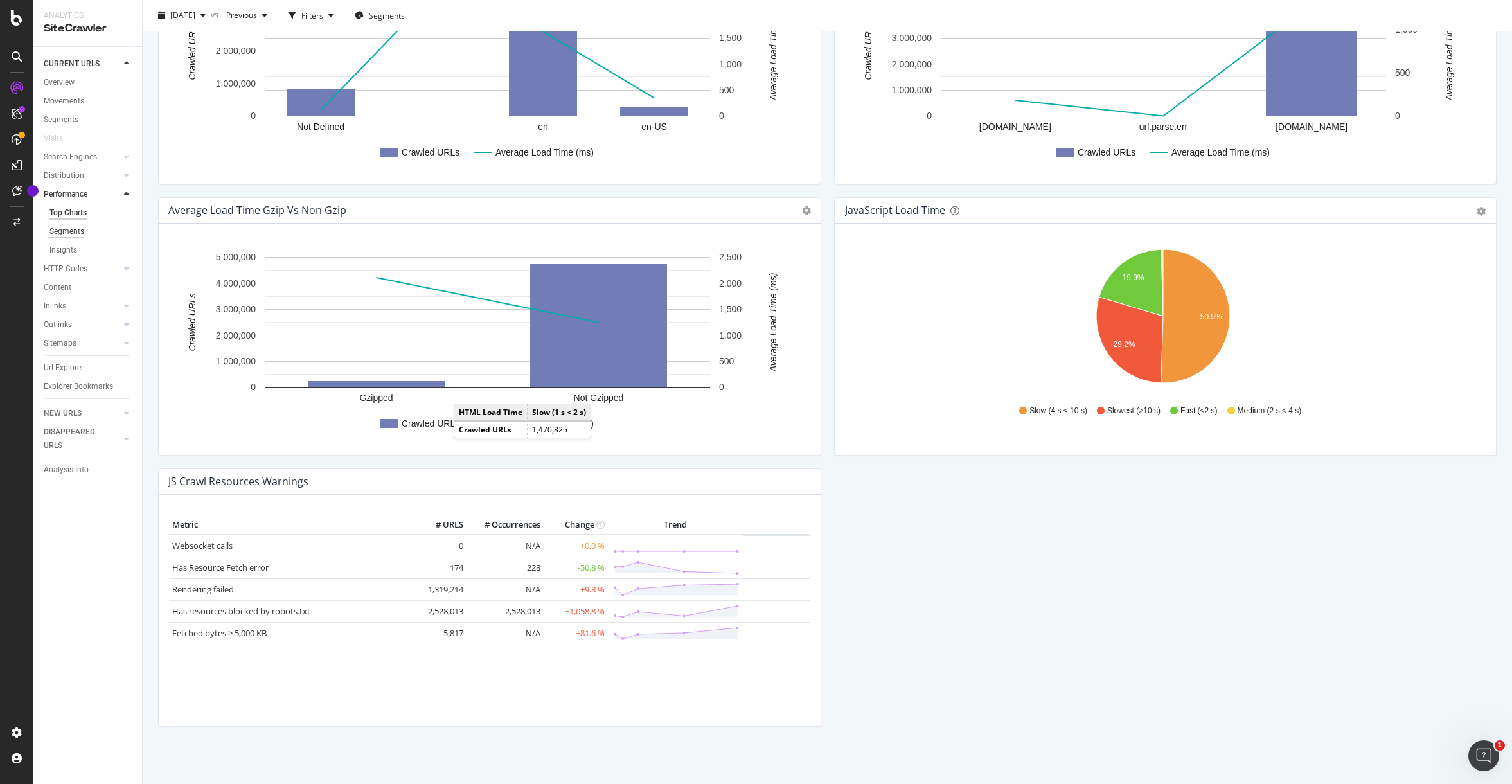
click at [70, 235] on div "Segments" at bounding box center [67, 232] width 35 height 14
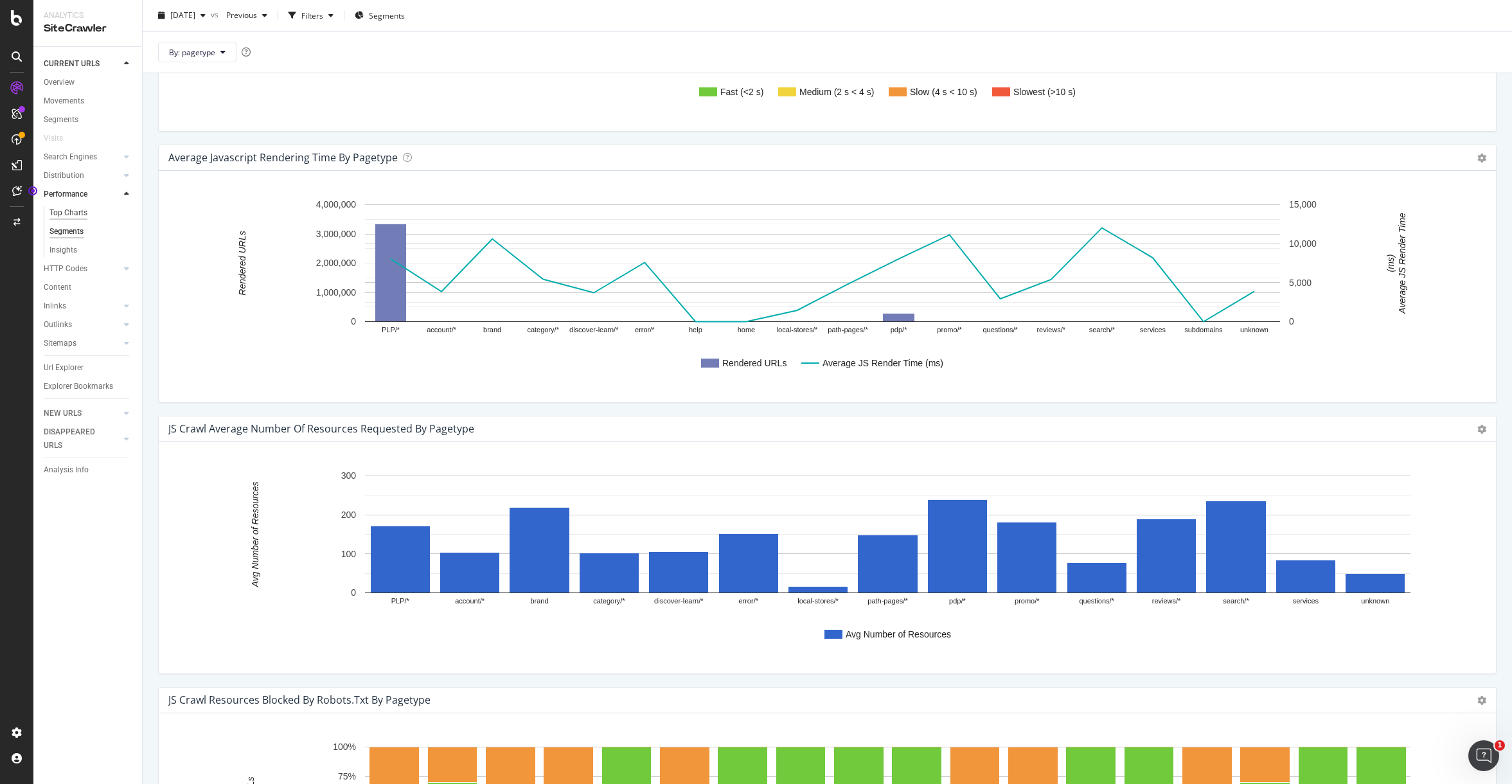
click at [71, 213] on div "Top Charts" at bounding box center [68, 213] width 38 height 14
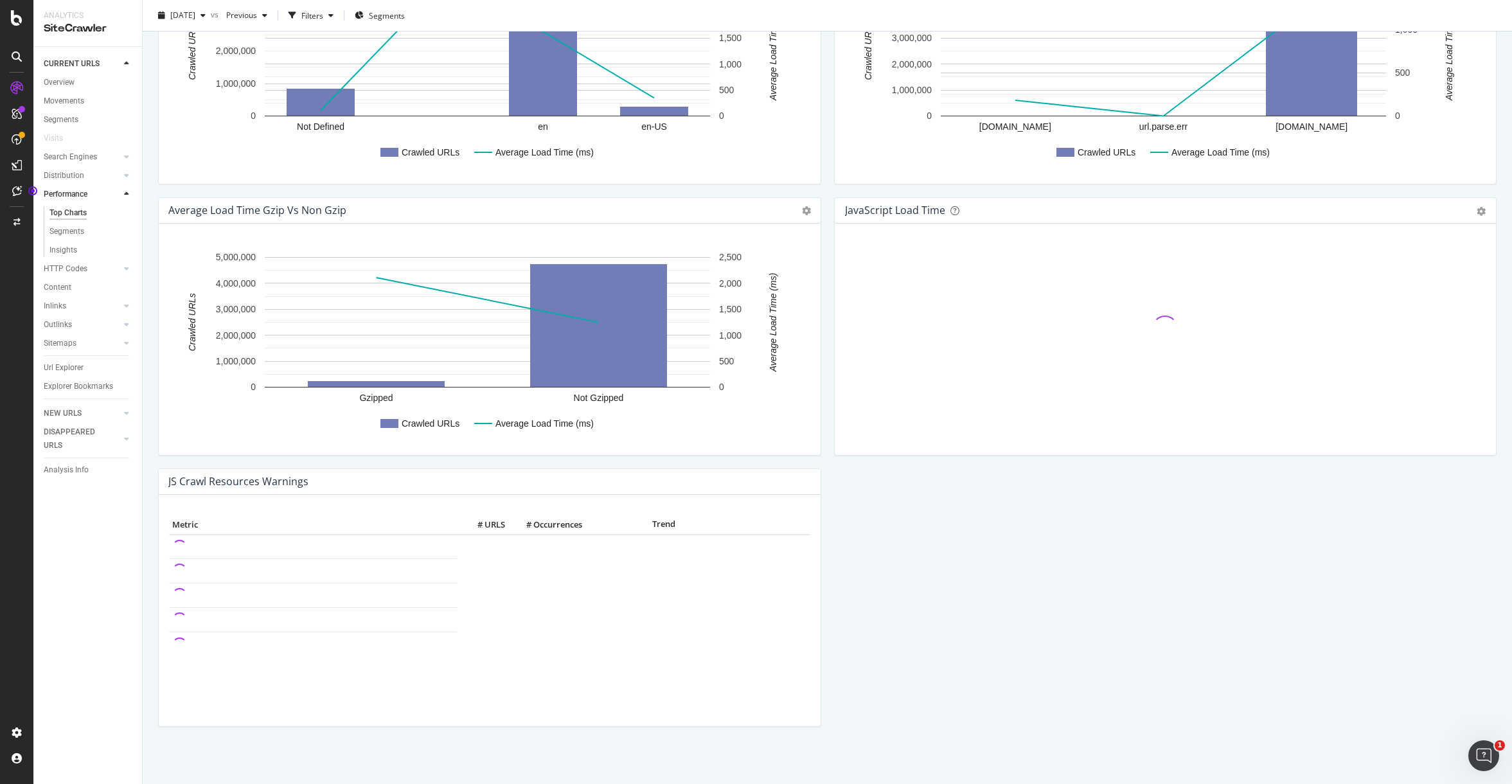
scroll to position [788, 0]
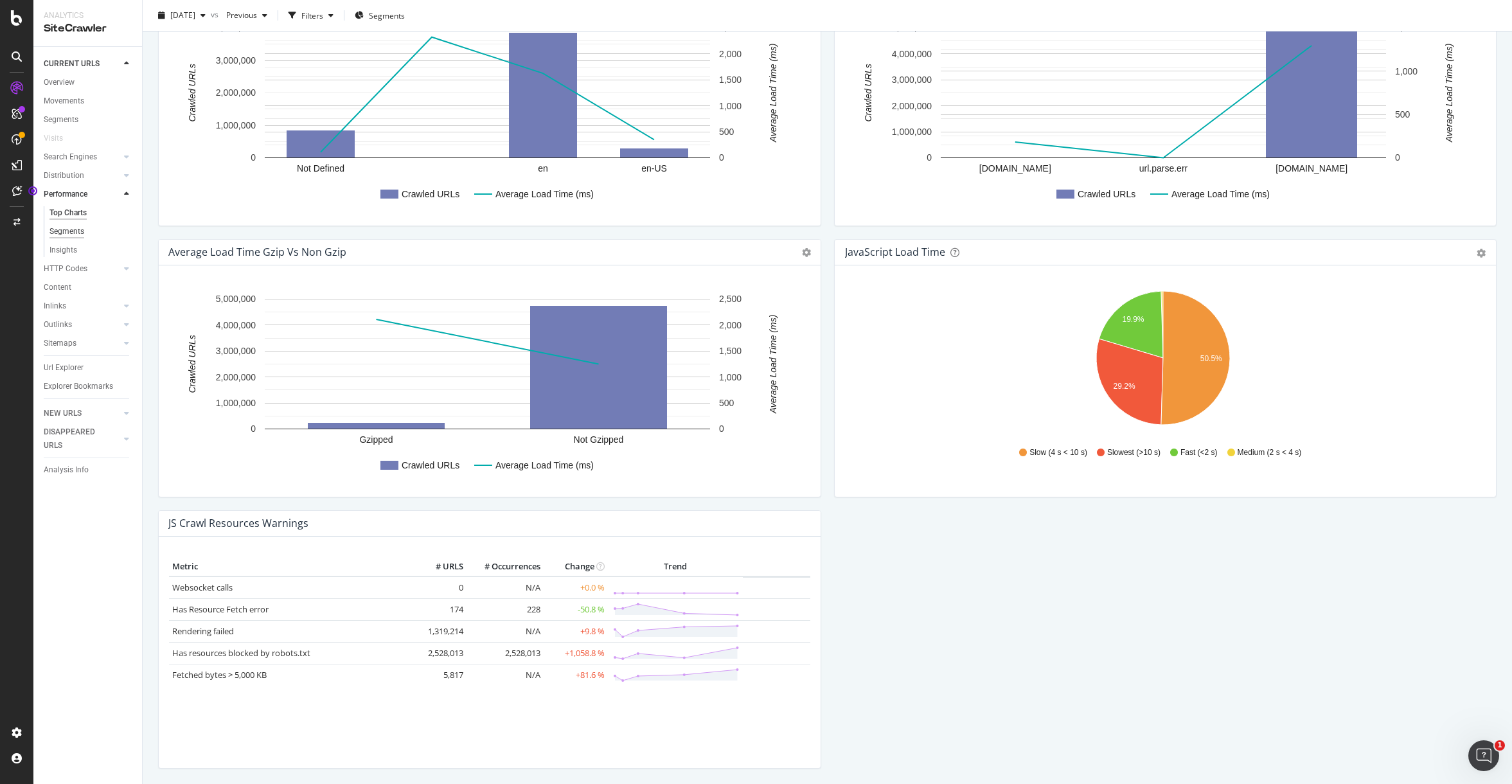
click at [66, 233] on div "Segments" at bounding box center [67, 232] width 35 height 14
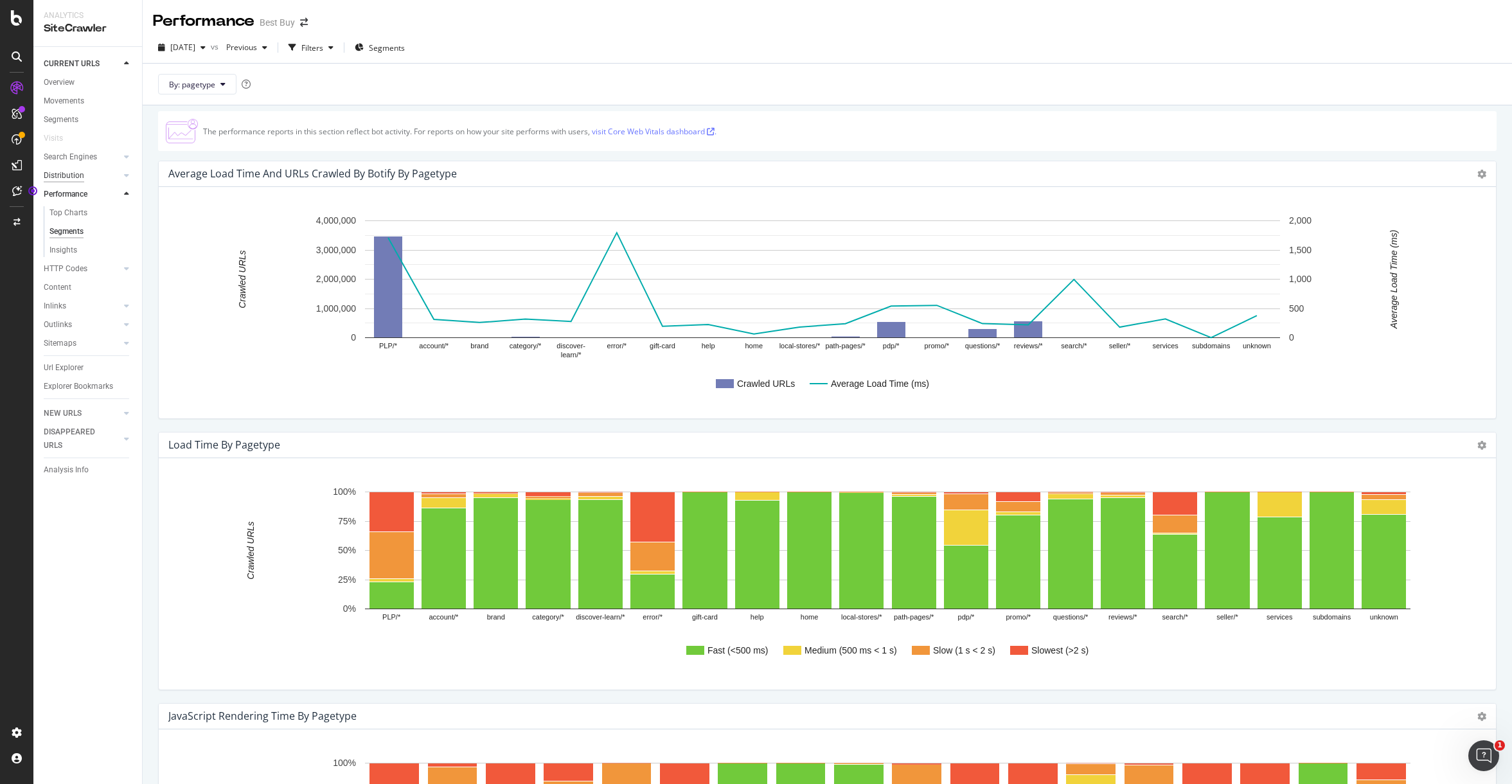
click at [68, 176] on div "Distribution" at bounding box center [64, 176] width 41 height 14
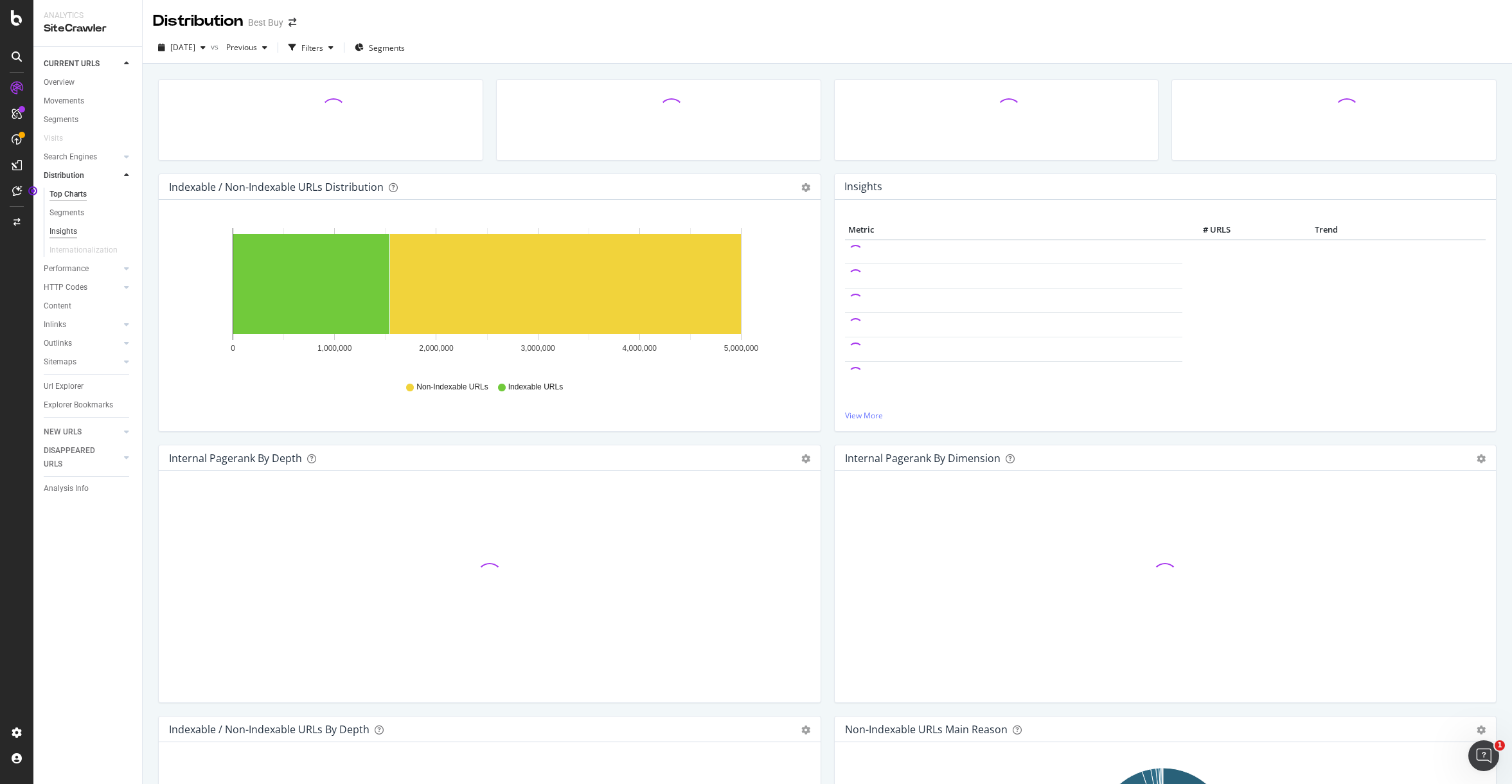
click at [65, 233] on div "Insights" at bounding box center [63, 232] width 28 height 14
